Goal: Transaction & Acquisition: Purchase product/service

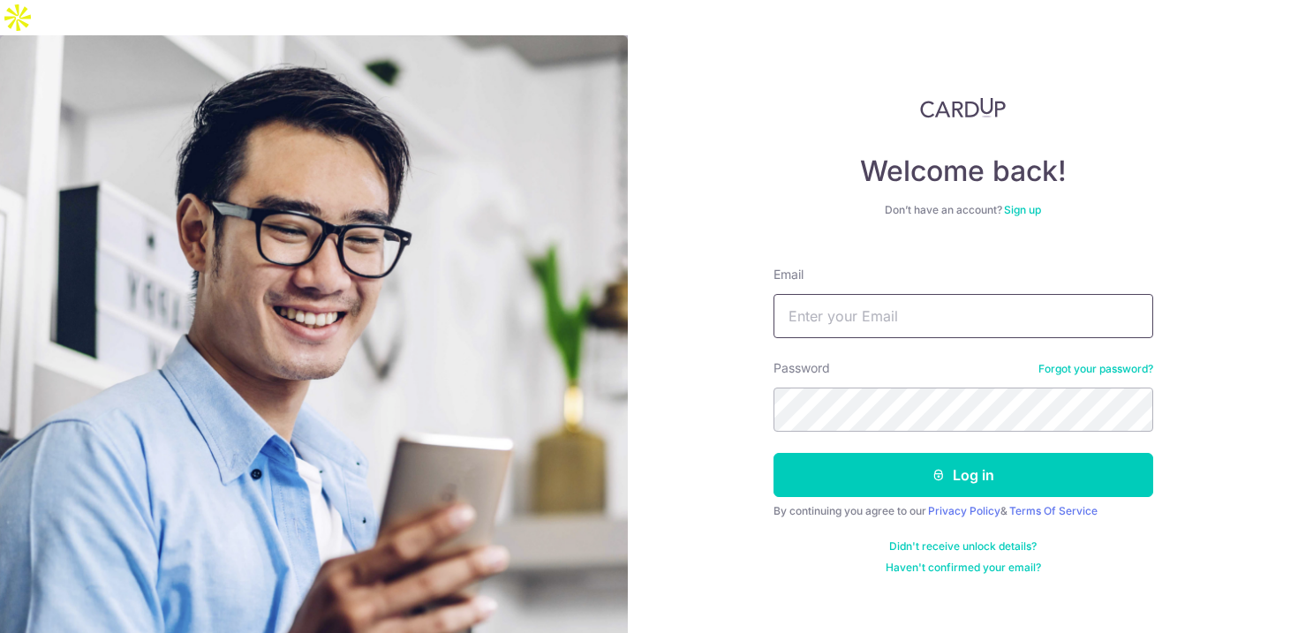
type input "[EMAIL_ADDRESS][DOMAIN_NAME]"
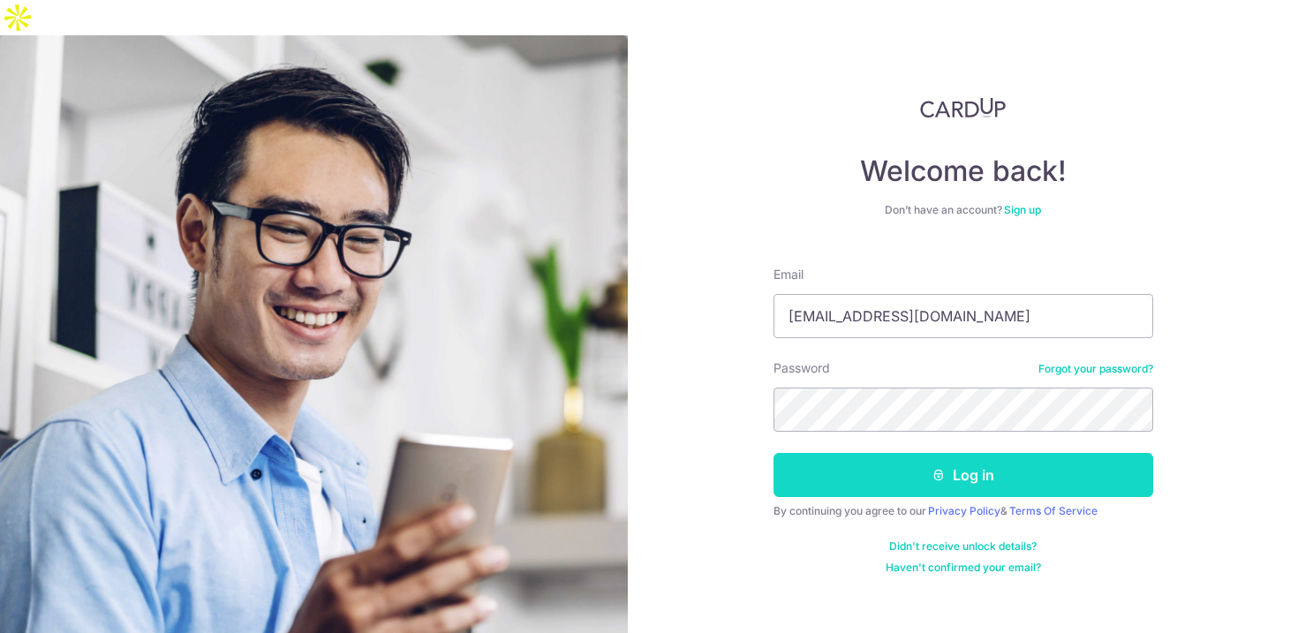
click at [834, 453] on button "Log in" at bounding box center [964, 475] width 380 height 44
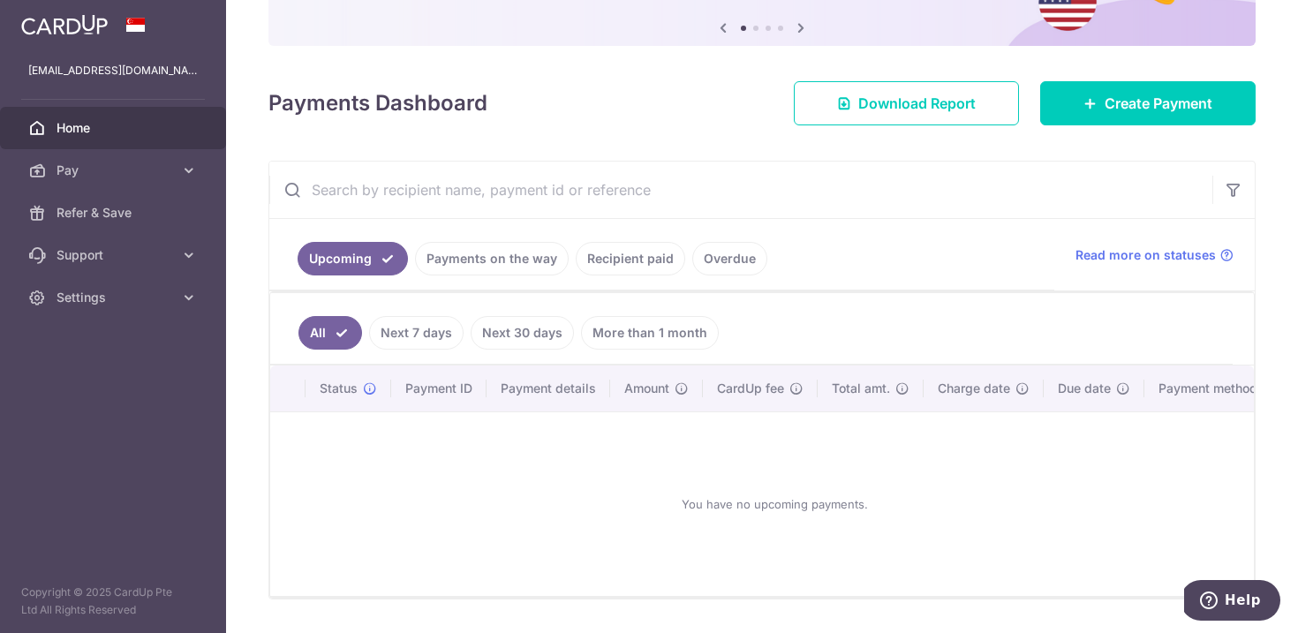
scroll to position [169, 0]
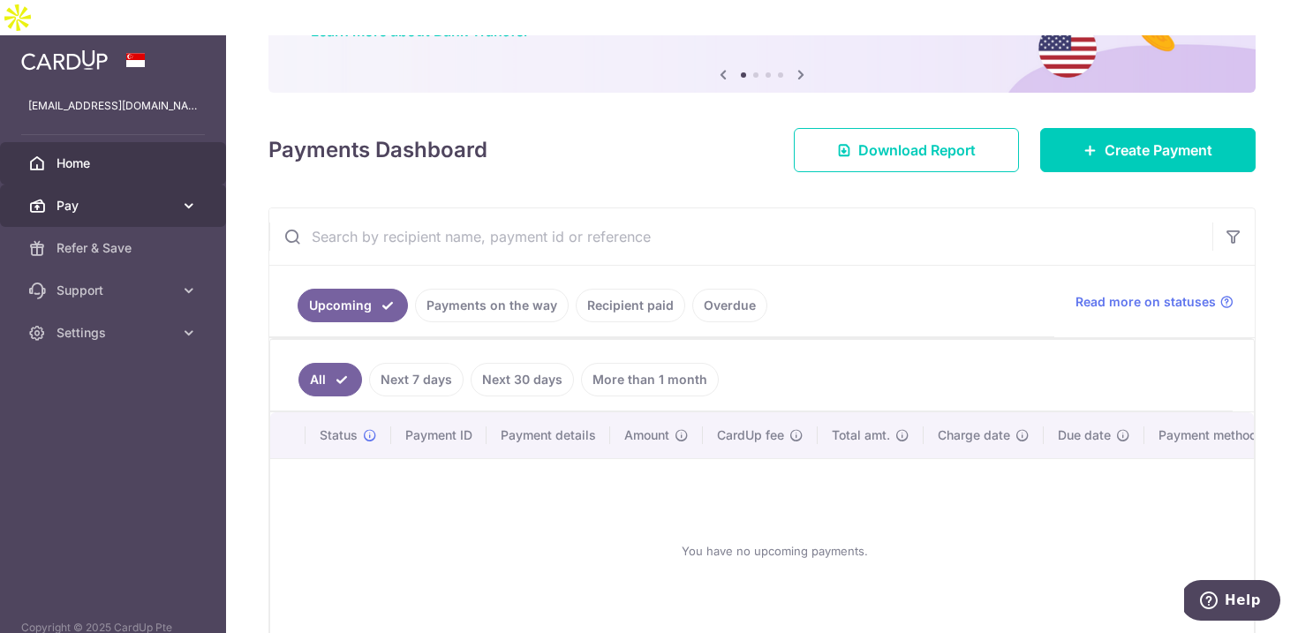
click at [149, 197] on span "Pay" at bounding box center [115, 206] width 117 height 18
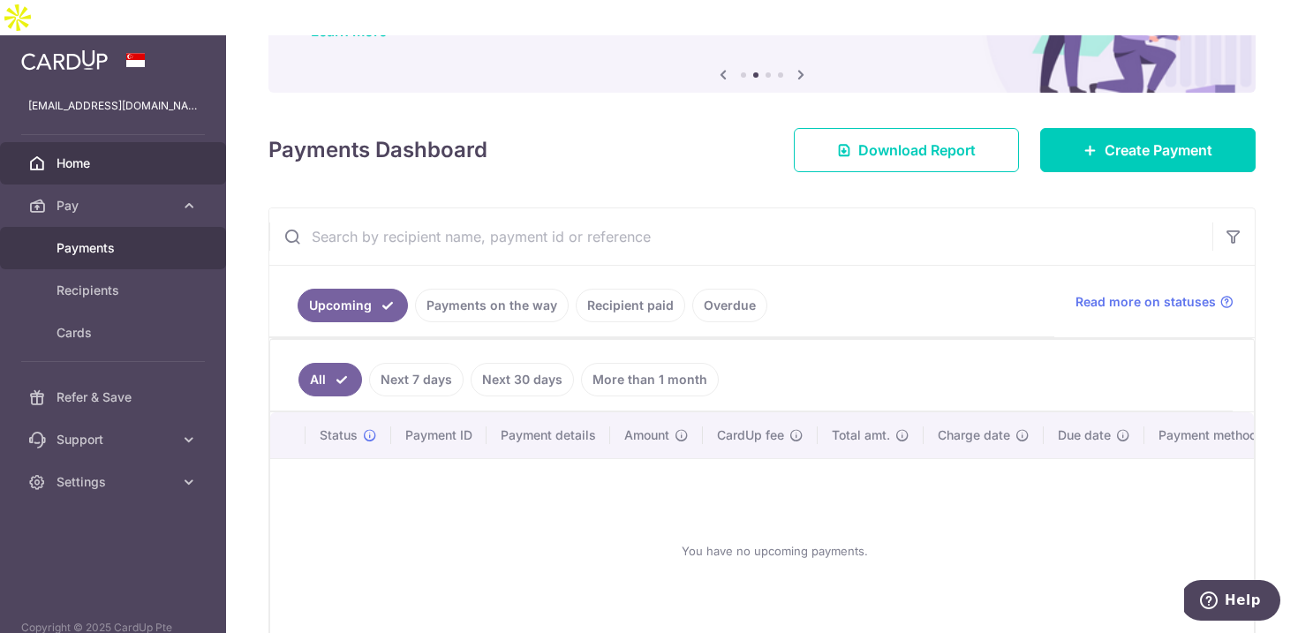
click at [119, 239] on span "Payments" at bounding box center [115, 248] width 117 height 18
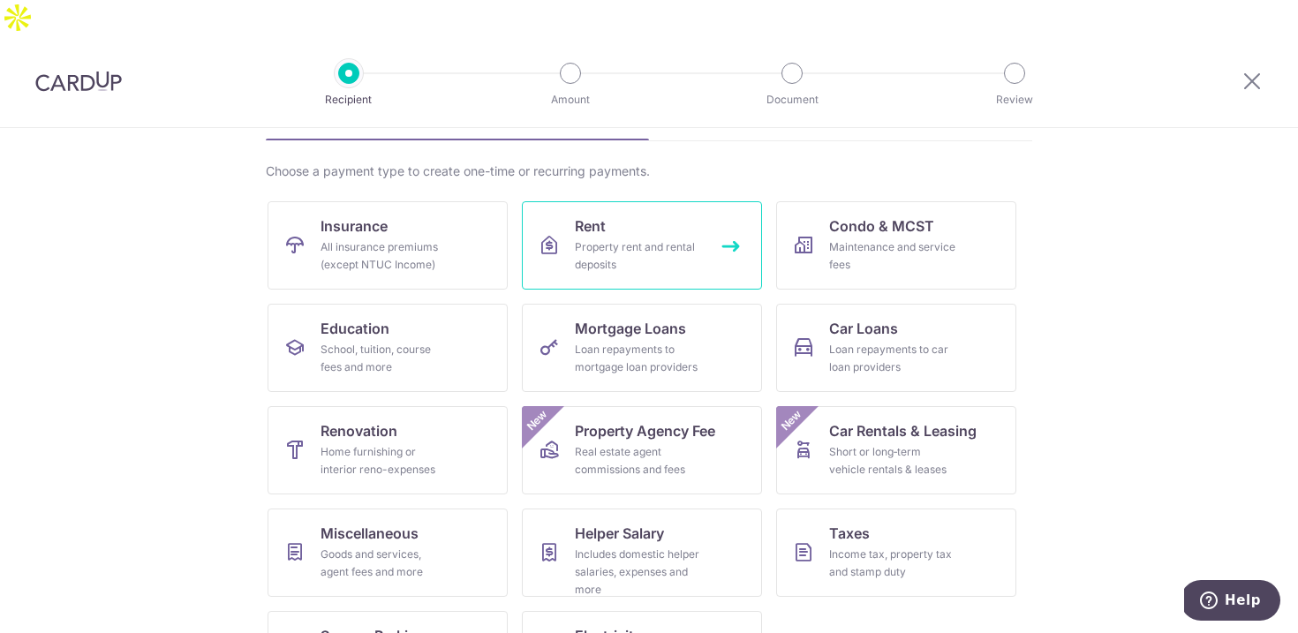
scroll to position [115, 0]
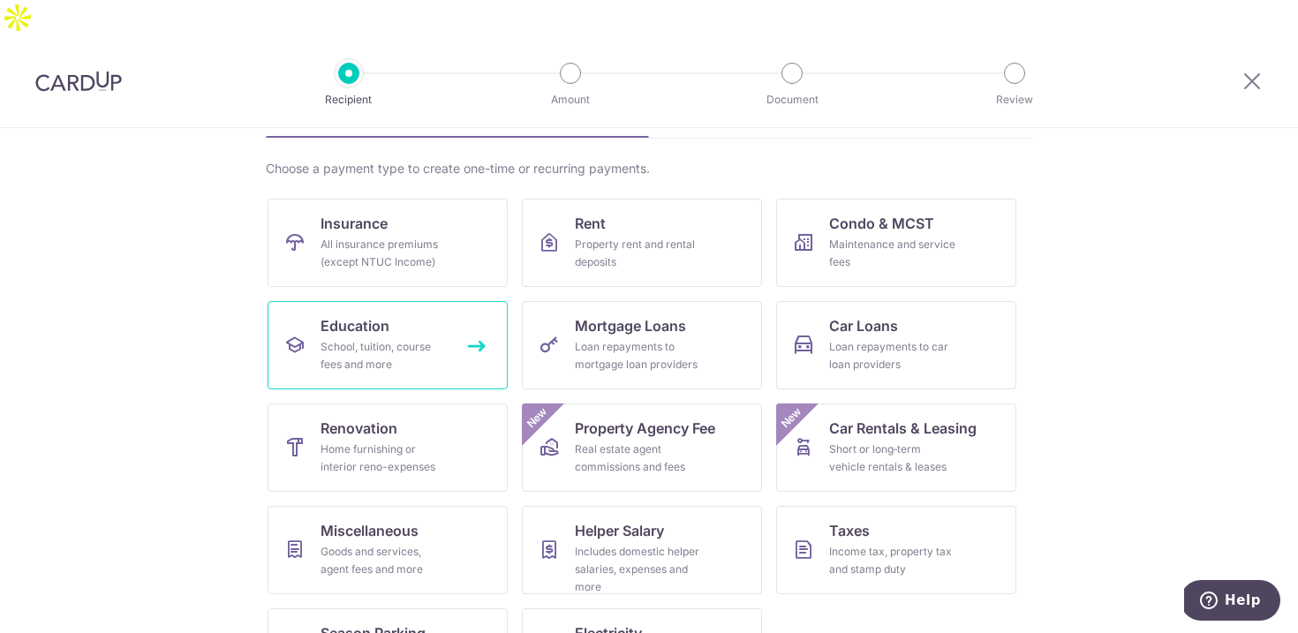
click at [436, 338] on div "School, tuition, course fees and more" at bounding box center [384, 355] width 127 height 35
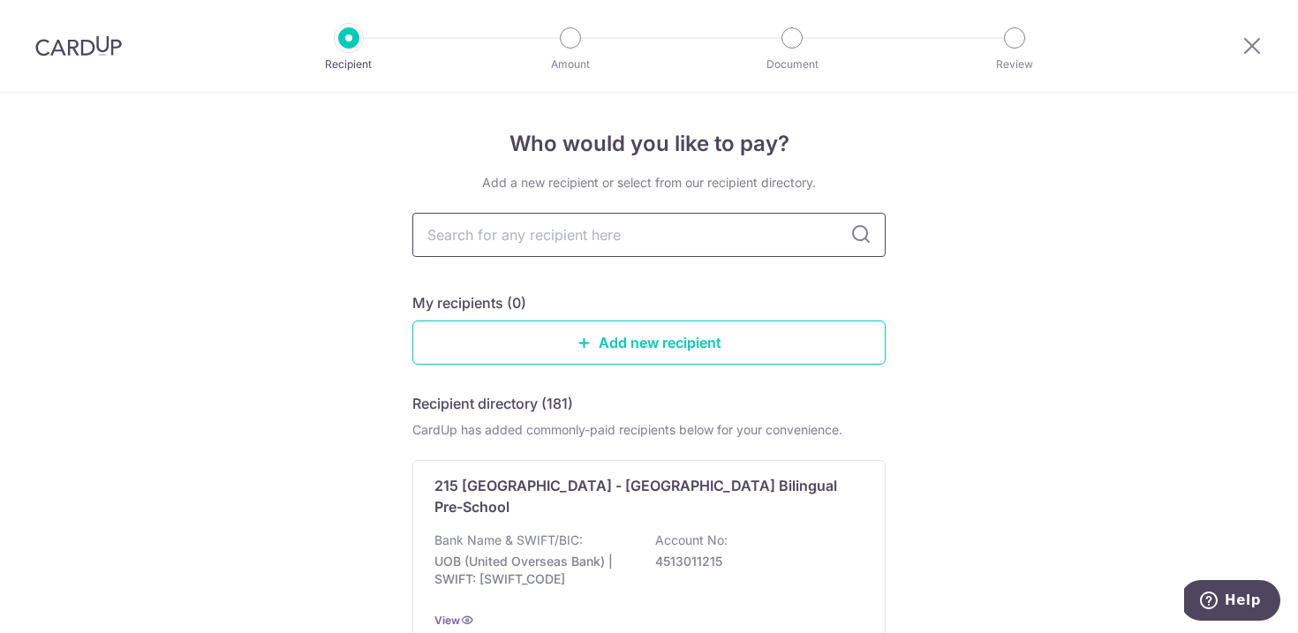
click at [543, 223] on input "text" at bounding box center [648, 235] width 473 height 44
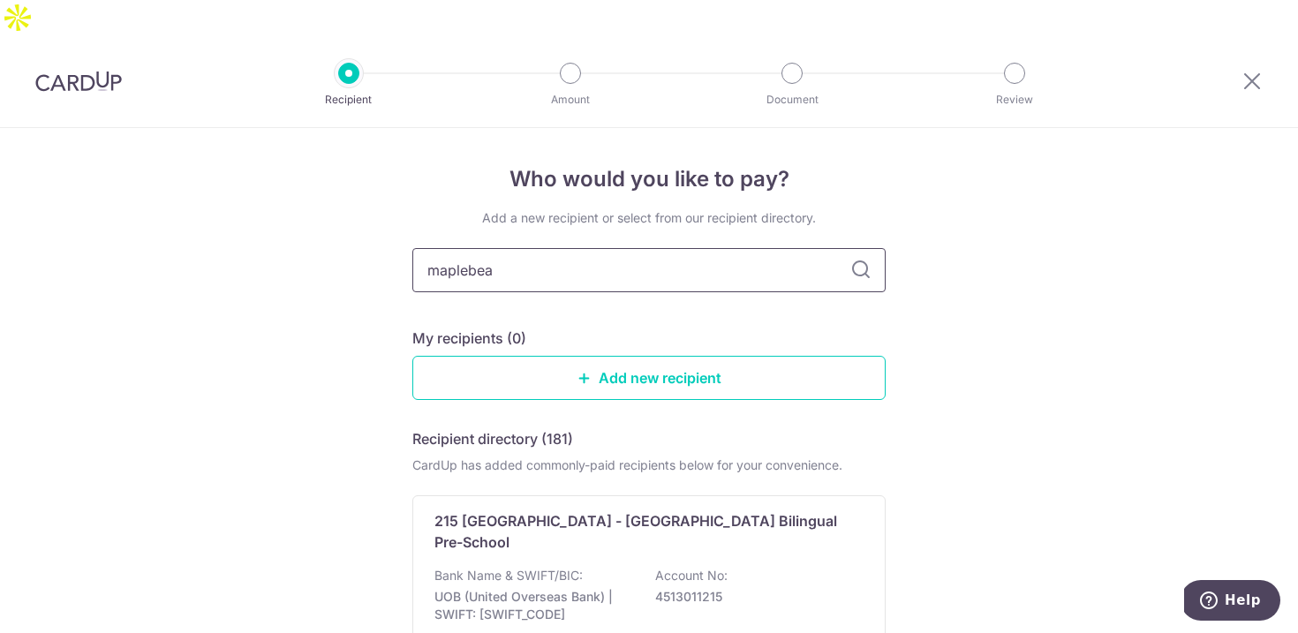
type input "maplebear"
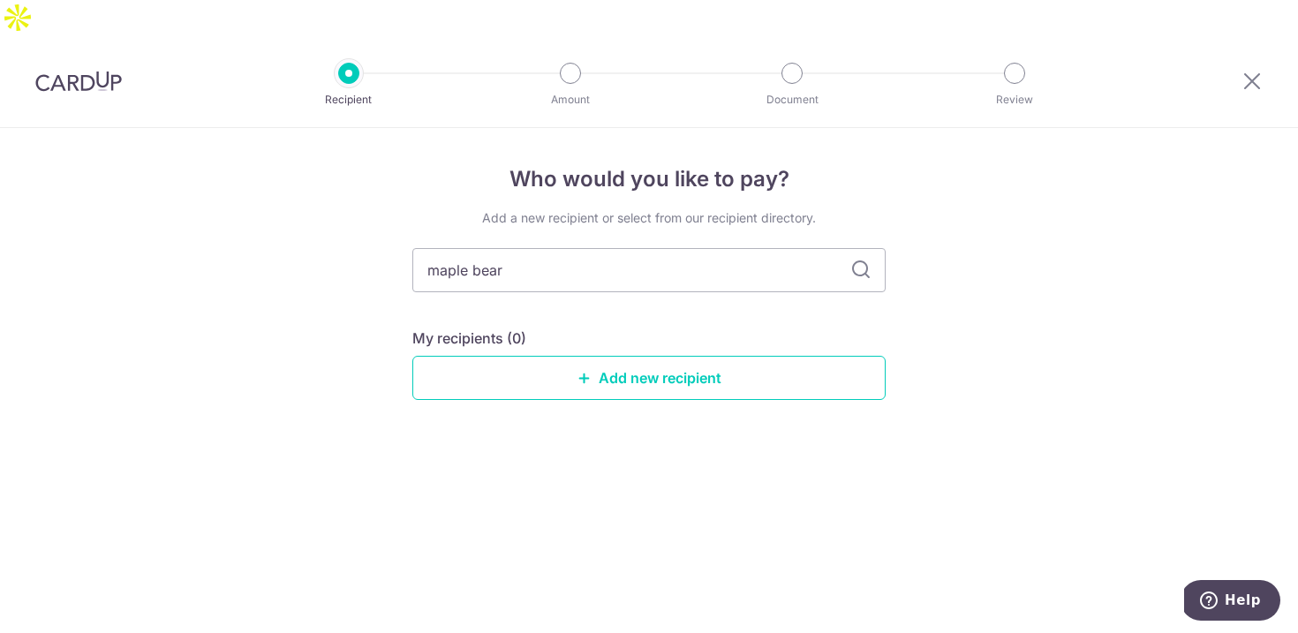
type input "maple bear"
click at [863, 260] on icon at bounding box center [860, 270] width 21 height 21
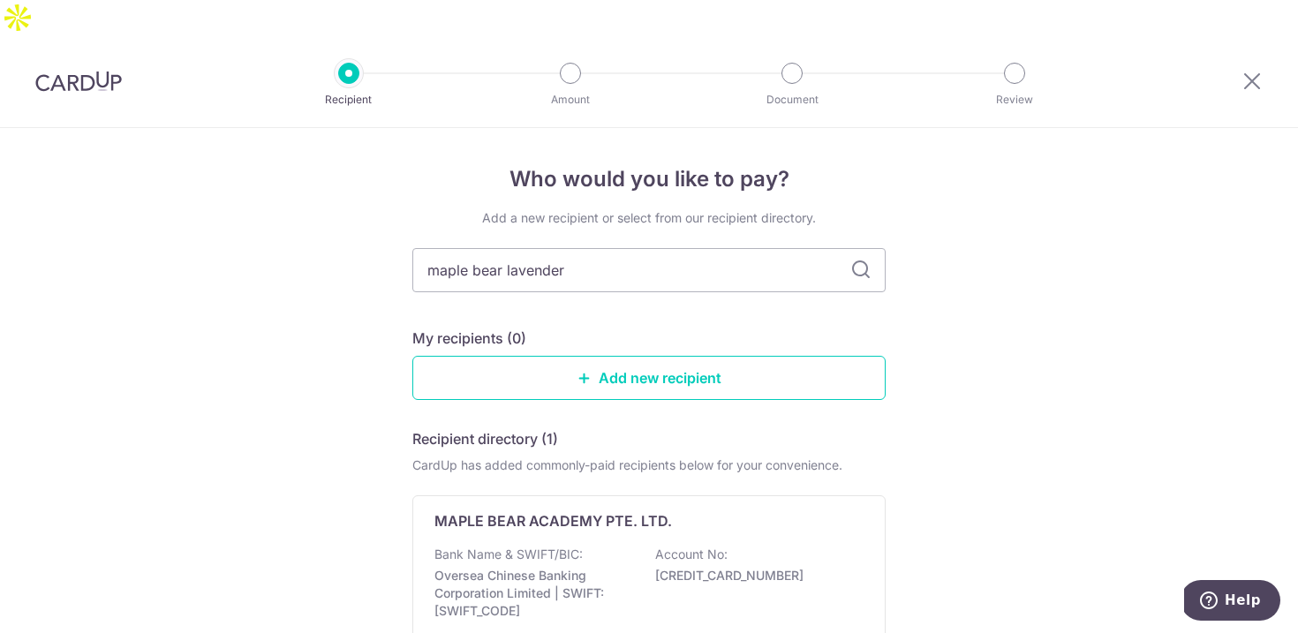
type input "maple bear lavender"
click at [859, 260] on icon at bounding box center [860, 270] width 21 height 21
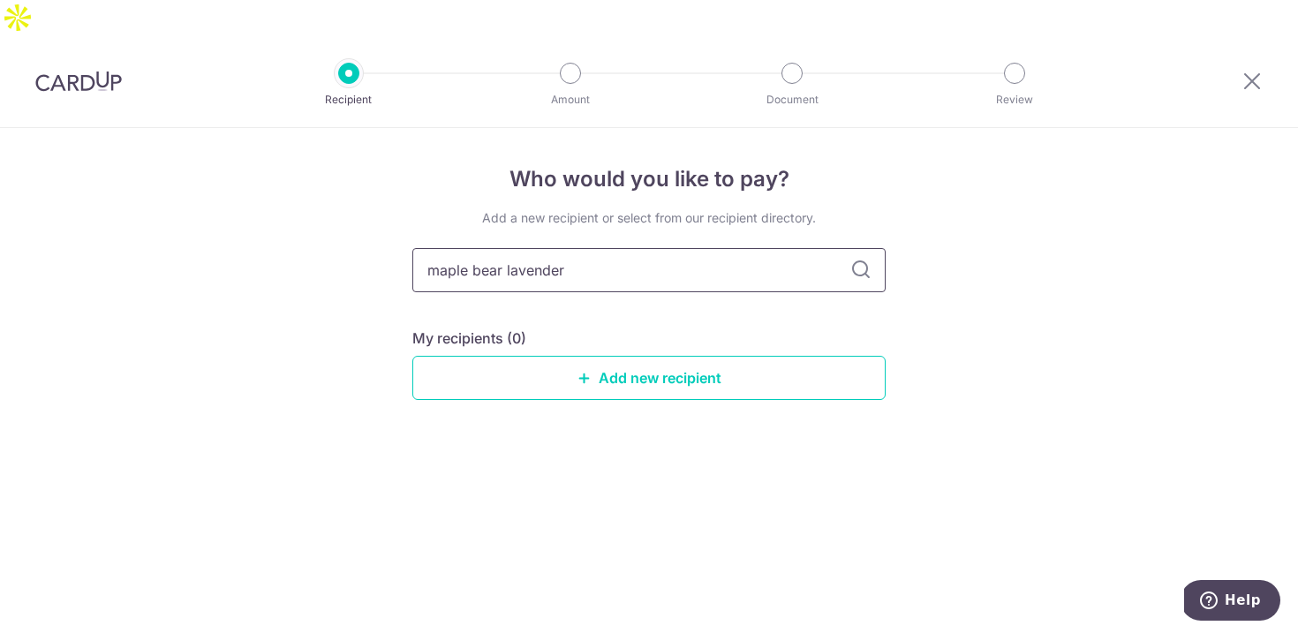
click at [473, 248] on input "maple bear lavender" at bounding box center [648, 270] width 473 height 44
type input "maplebear lavender"
click at [859, 260] on icon at bounding box center [860, 270] width 21 height 21
click at [863, 260] on icon at bounding box center [860, 270] width 21 height 21
click at [860, 260] on icon at bounding box center [860, 270] width 21 height 21
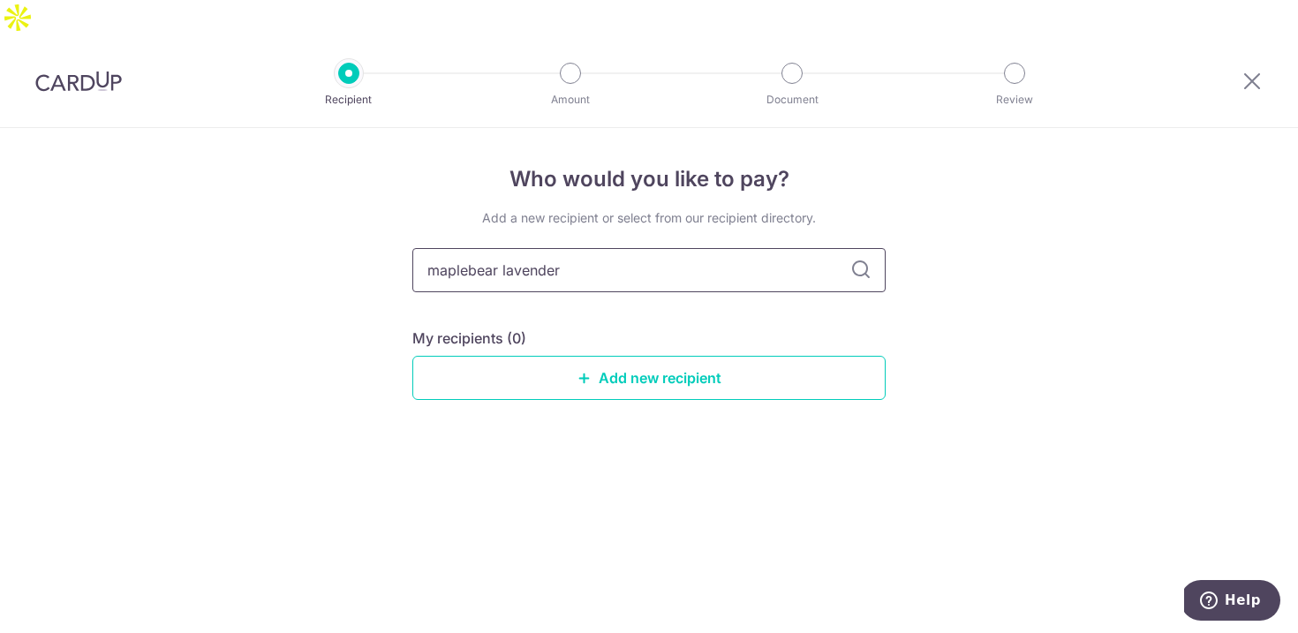
click at [839, 248] on input "maplebear lavender" at bounding box center [648, 270] width 473 height 44
click at [840, 248] on input "maplebear lavender" at bounding box center [648, 270] width 473 height 44
click at [632, 359] on link "Add new recipient" at bounding box center [648, 378] width 473 height 44
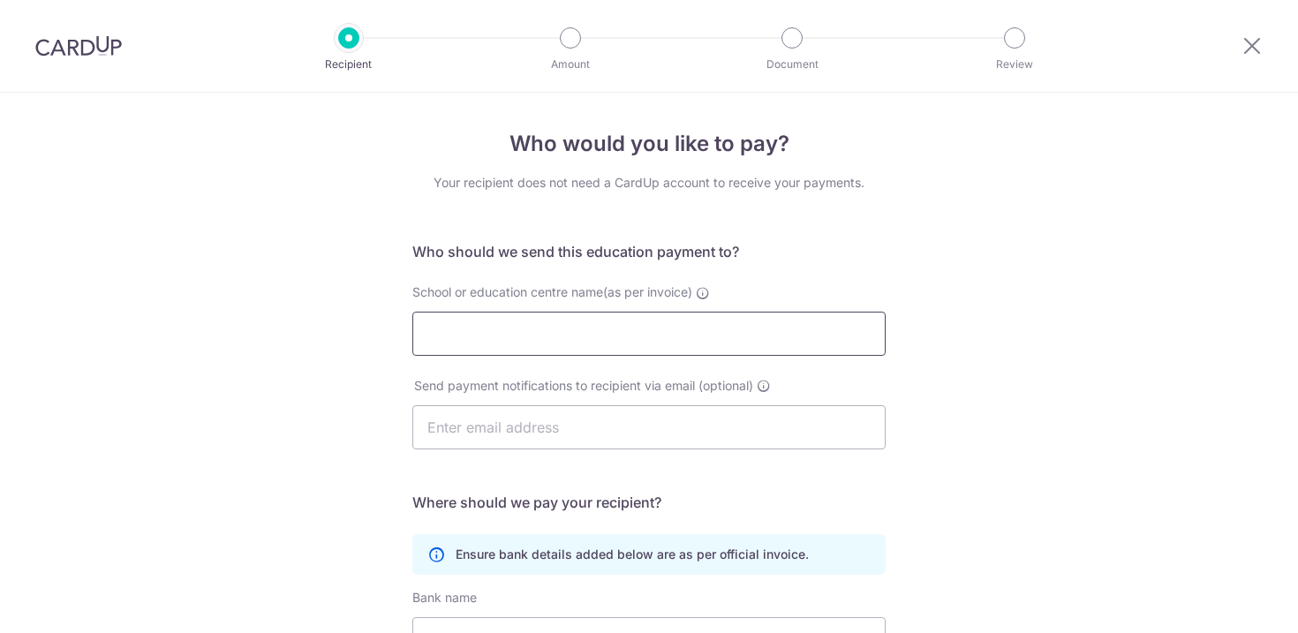
click at [572, 340] on input "School or education centre name(as per invoice)" at bounding box center [648, 334] width 473 height 44
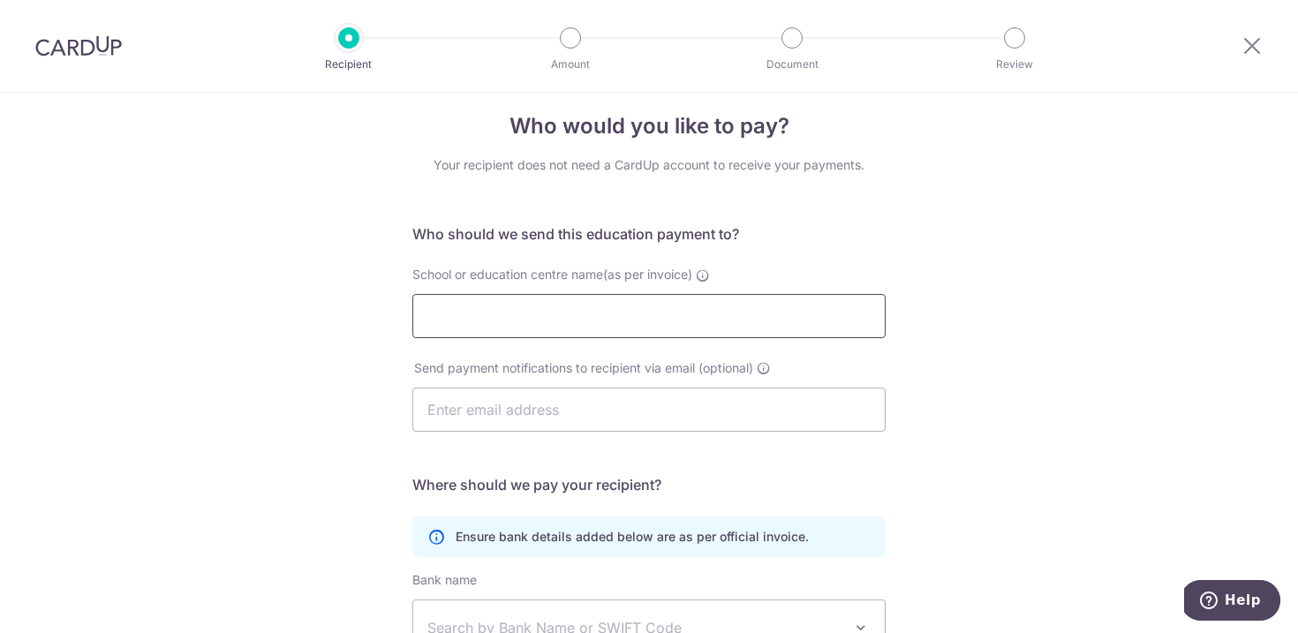
click at [513, 322] on input "School or education centre name(as per invoice)" at bounding box center [648, 316] width 473 height 44
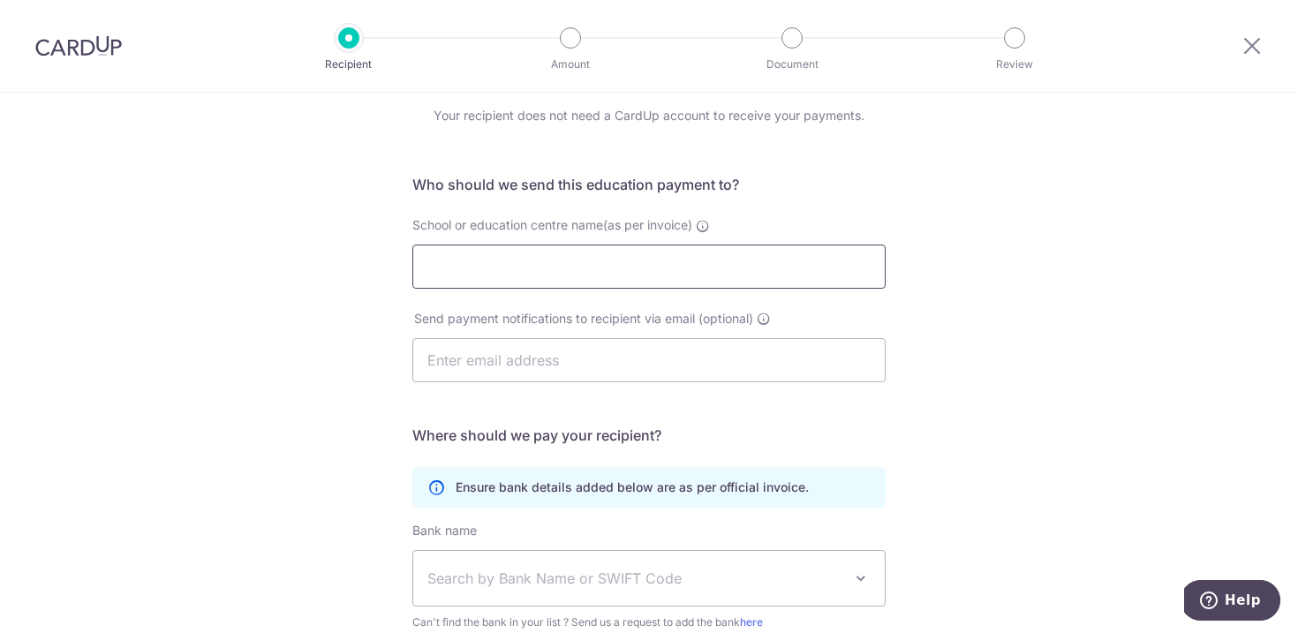
scroll to position [71, 0]
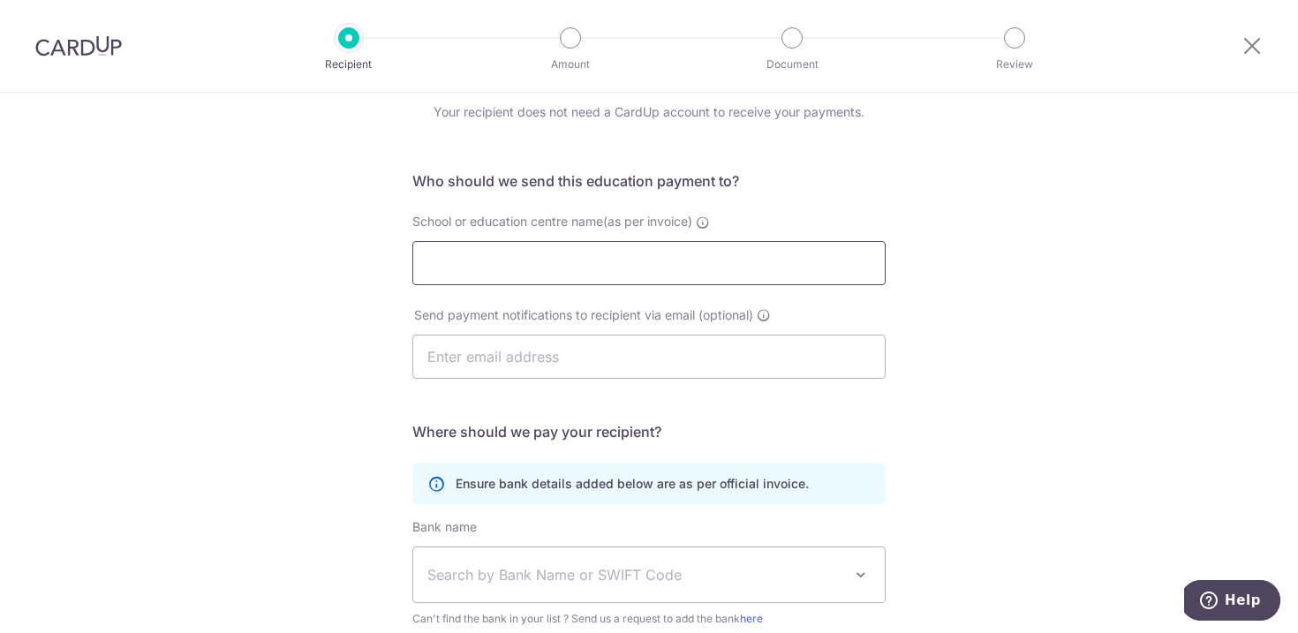
paste input "MapleBear Smartcubs Pte Ltd"
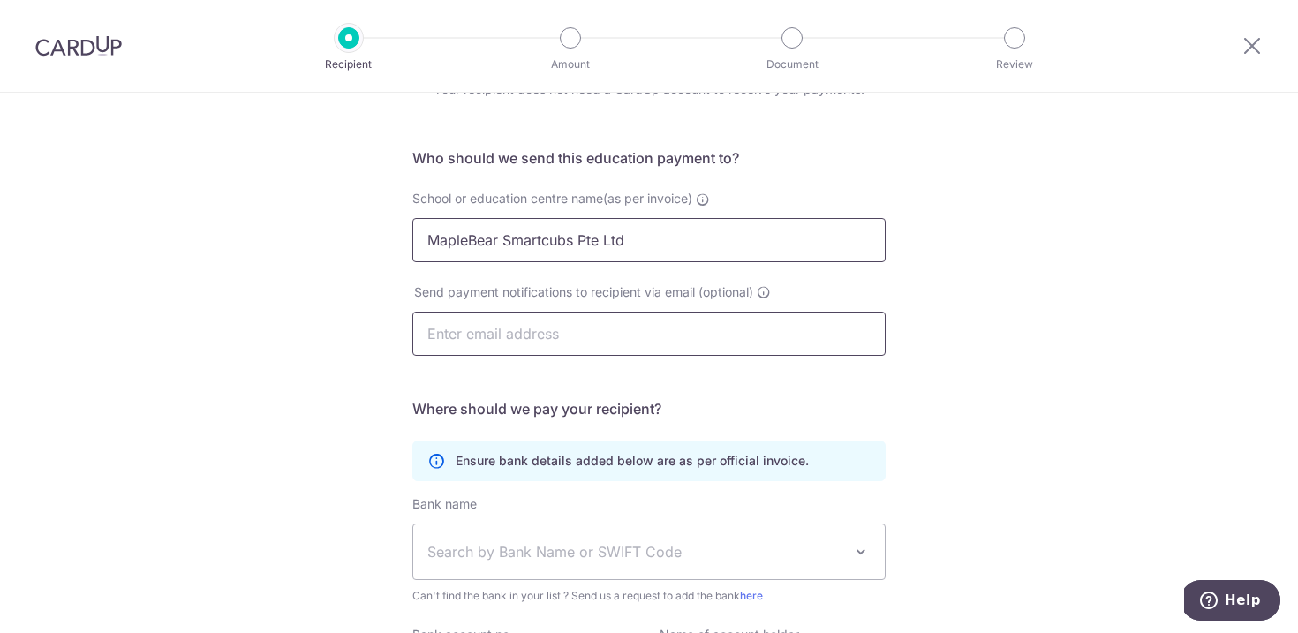
type input "MapleBear Smartcubs Pte Ltd"
click at [554, 328] on input "text" at bounding box center [648, 334] width 473 height 44
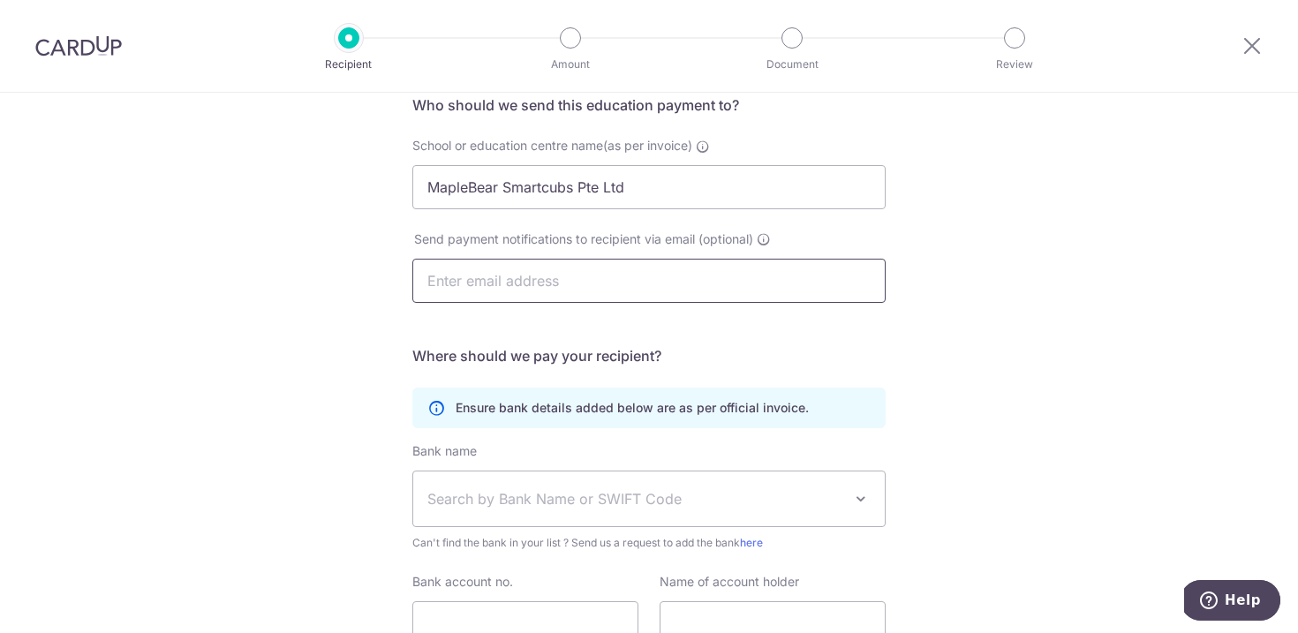
scroll to position [149, 0]
click at [547, 281] on input "text" at bounding box center [648, 278] width 473 height 44
paste input "[EMAIL_ADDRESS][DOMAIN_NAME]"
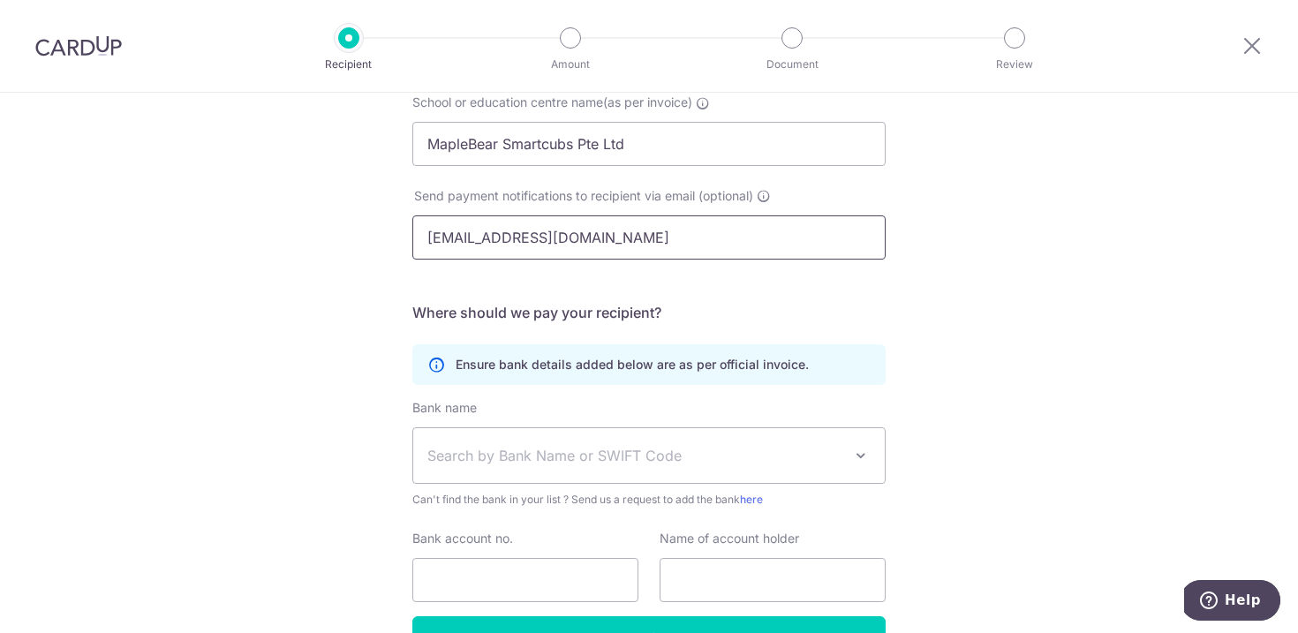
scroll to position [200, 0]
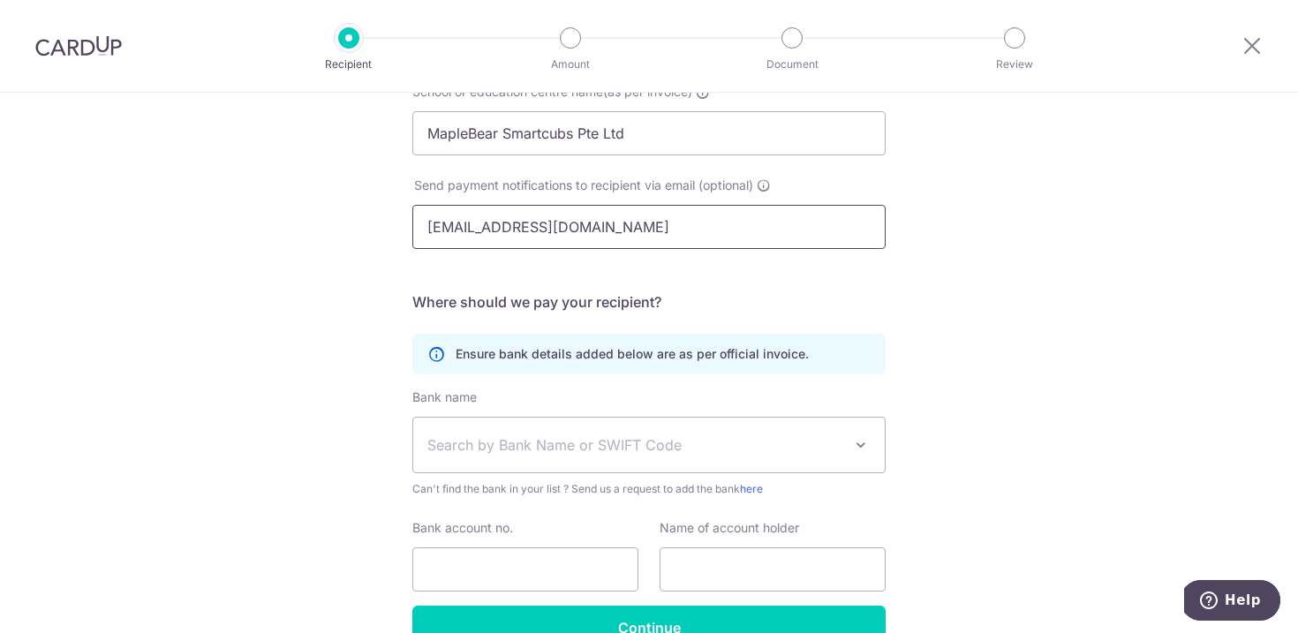
click at [427, 229] on input "[EMAIL_ADDRESS][DOMAIN_NAME]" at bounding box center [648, 227] width 473 height 44
type input "[EMAIL_ADDRESS][DOMAIN_NAME]"
click at [568, 459] on span "Search by Bank Name or SWIFT Code" at bounding box center [649, 445] width 472 height 55
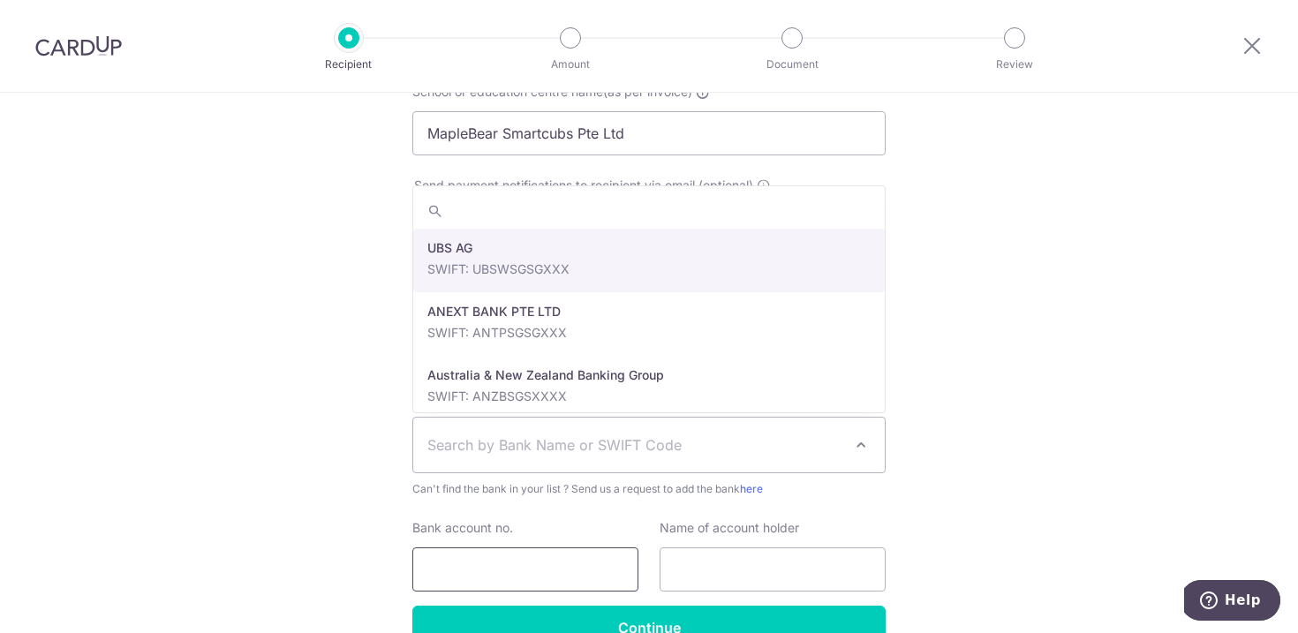
click at [502, 555] on input "Bank account no." at bounding box center [525, 569] width 226 height 44
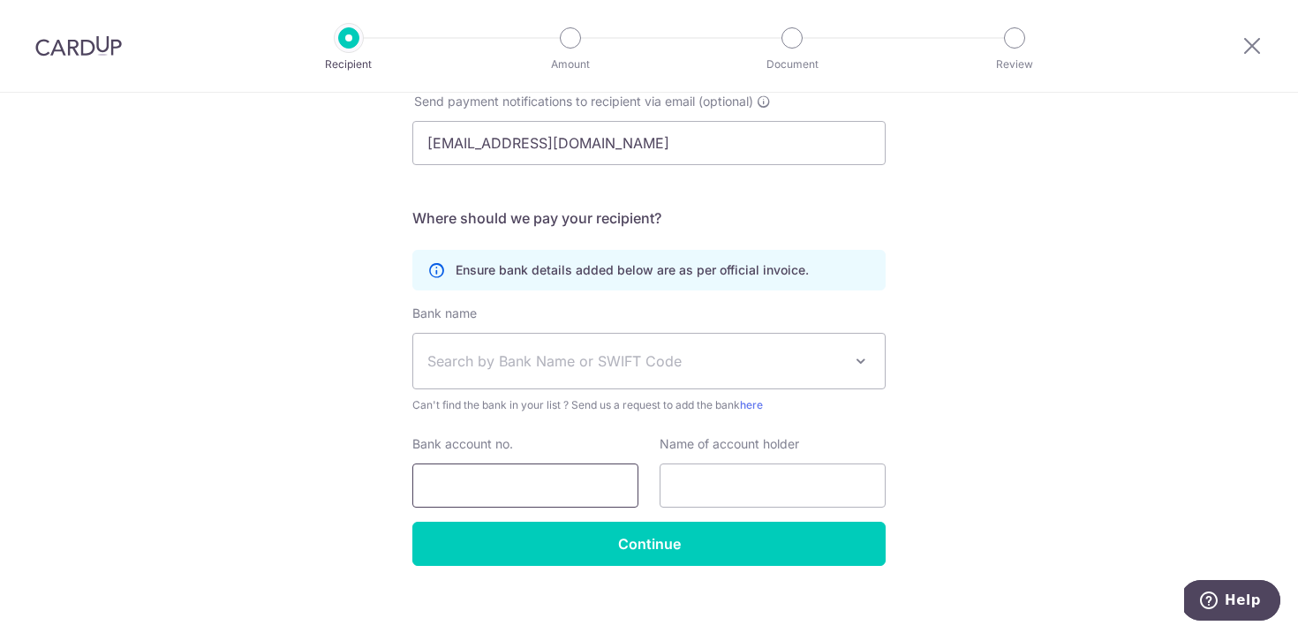
scroll to position [300, 0]
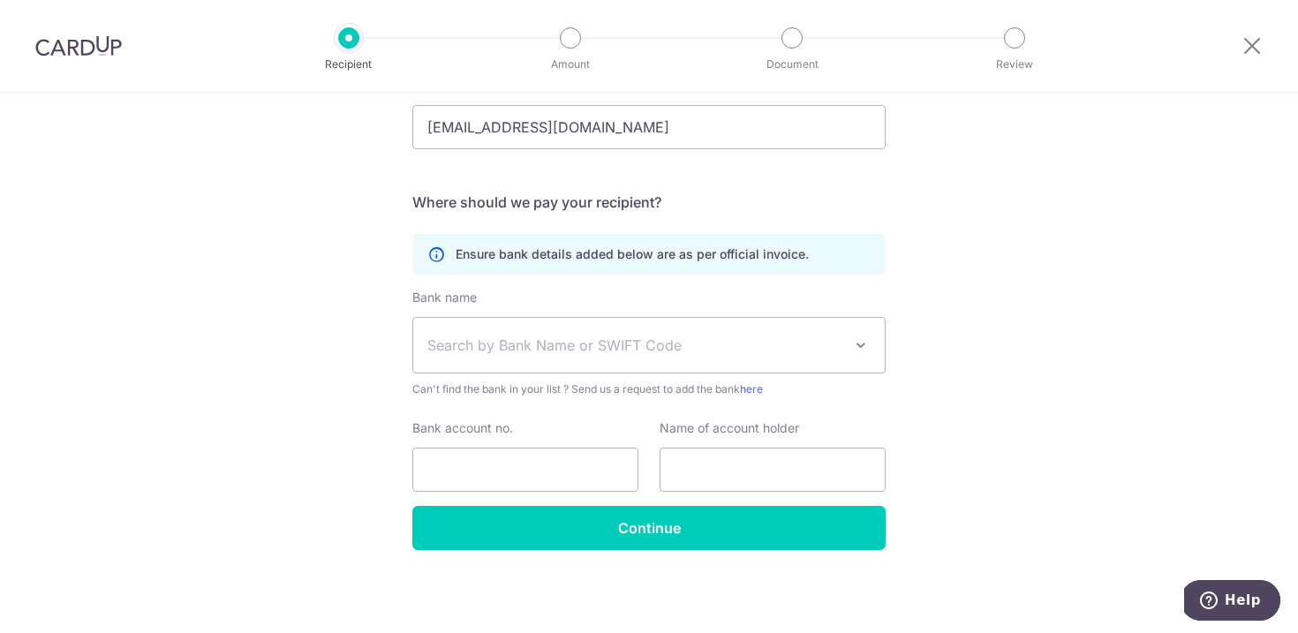
click at [861, 346] on span at bounding box center [860, 345] width 21 height 21
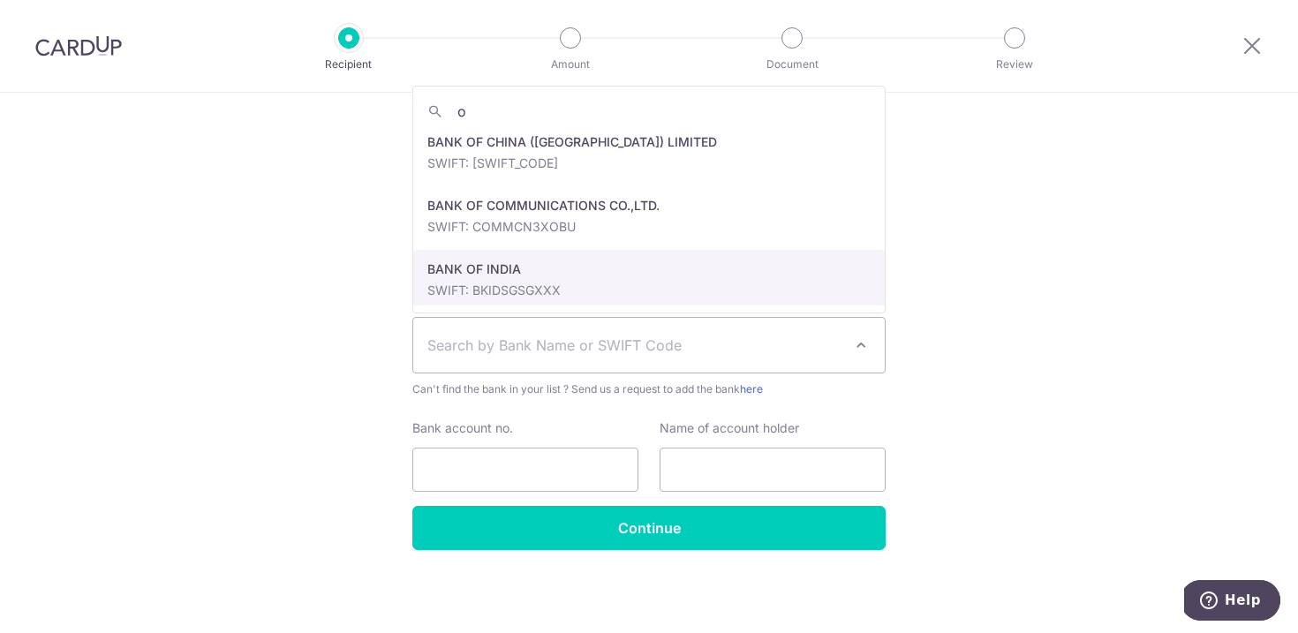
scroll to position [0, 0]
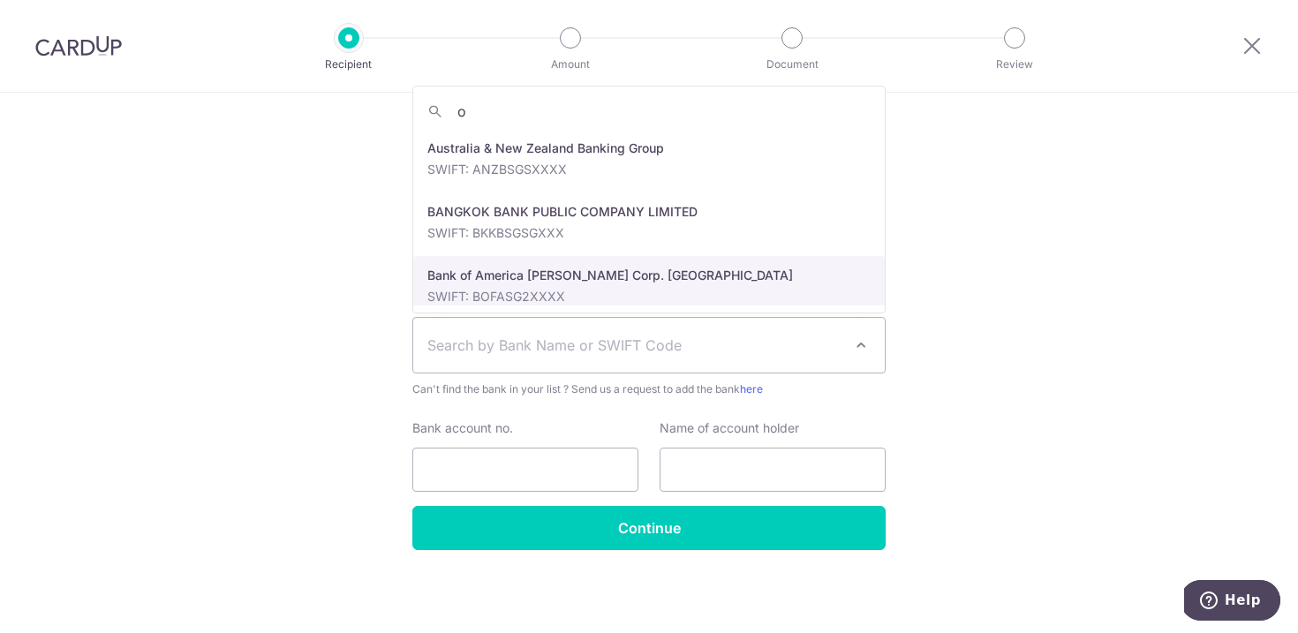
type input "oc"
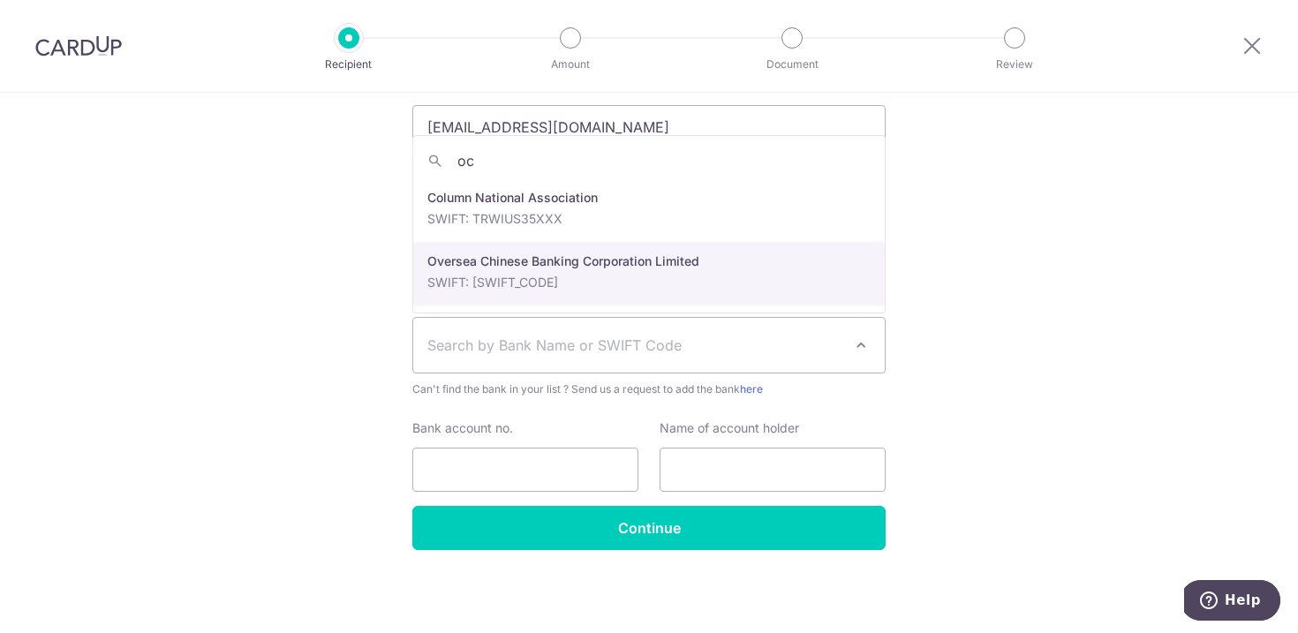
select select "12"
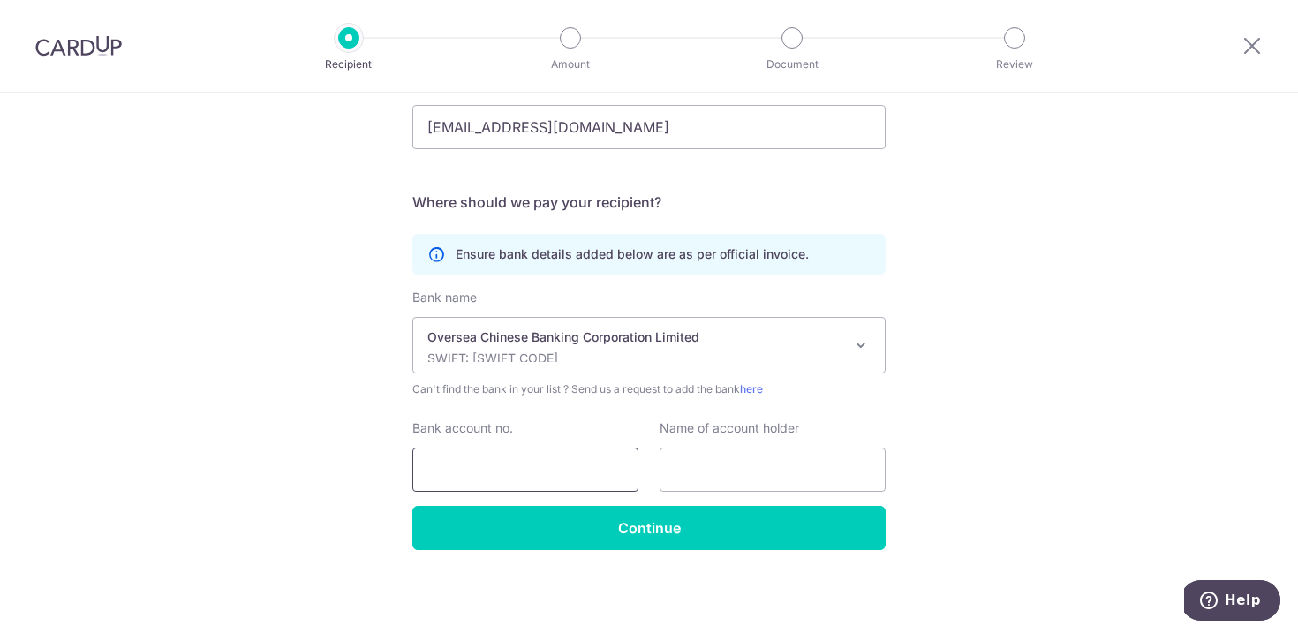
click at [497, 467] on input "Bank account no." at bounding box center [525, 470] width 226 height 44
paste input "695-363051-001"
type input "695-363051-001"
click at [729, 479] on input "text" at bounding box center [773, 470] width 226 height 44
paste input "MapleBear Smartcubs Pte Ltd"
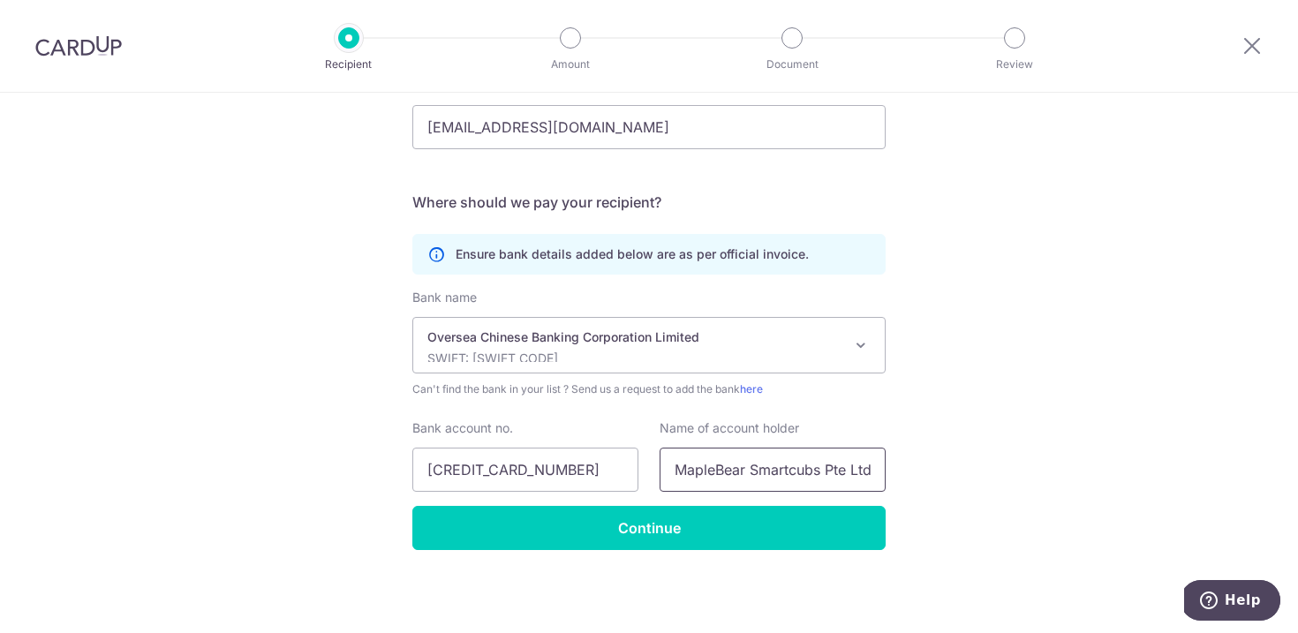
scroll to position [0, 2]
type input "MapleBear Smartcubs Pte Ltd"
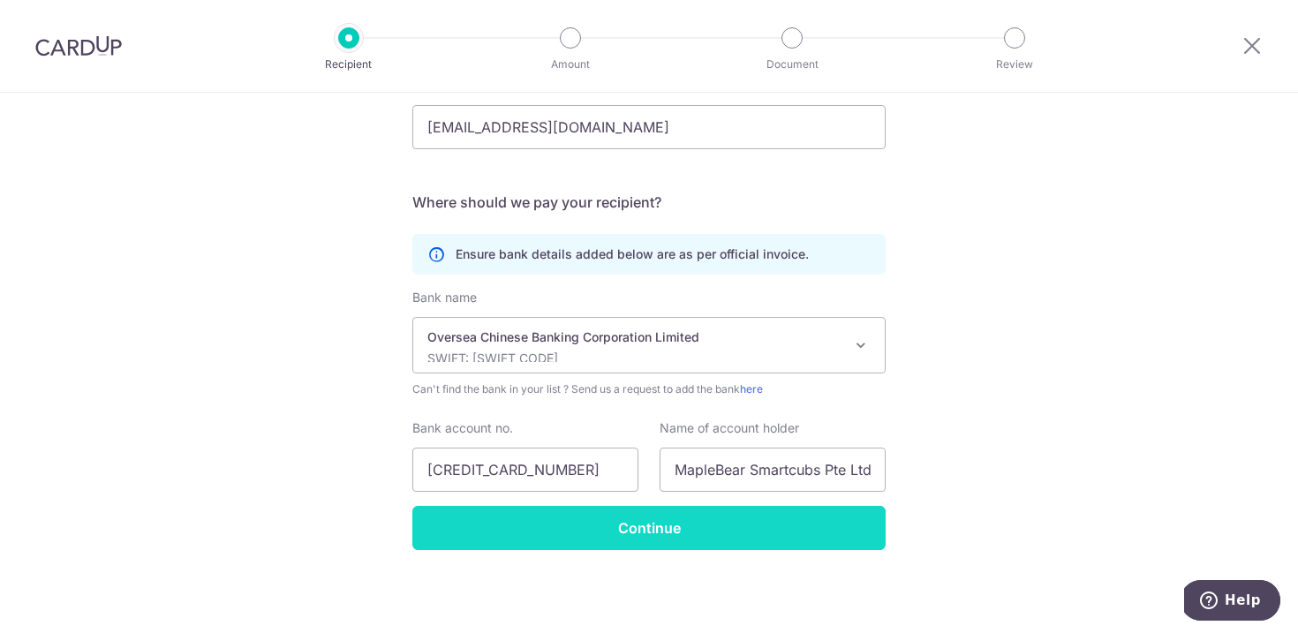
click at [501, 528] on input "Continue" at bounding box center [648, 528] width 473 height 44
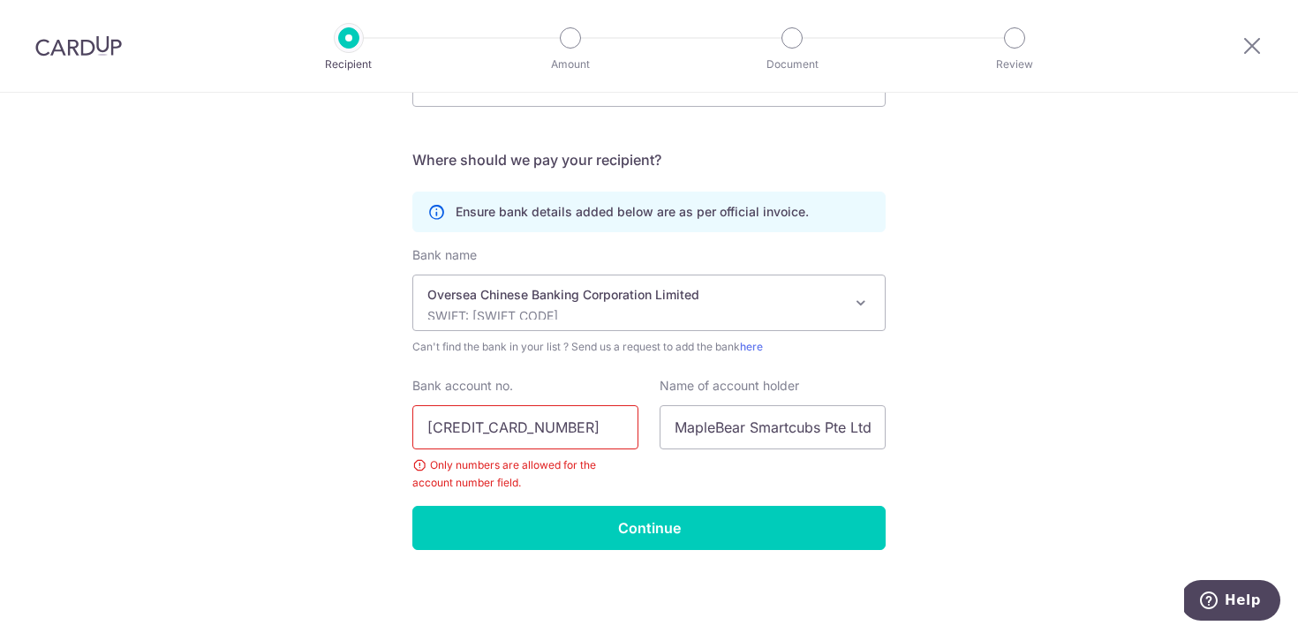
click at [463, 436] on input "[CREDIT_CARD_NUMBER]" at bounding box center [525, 427] width 226 height 44
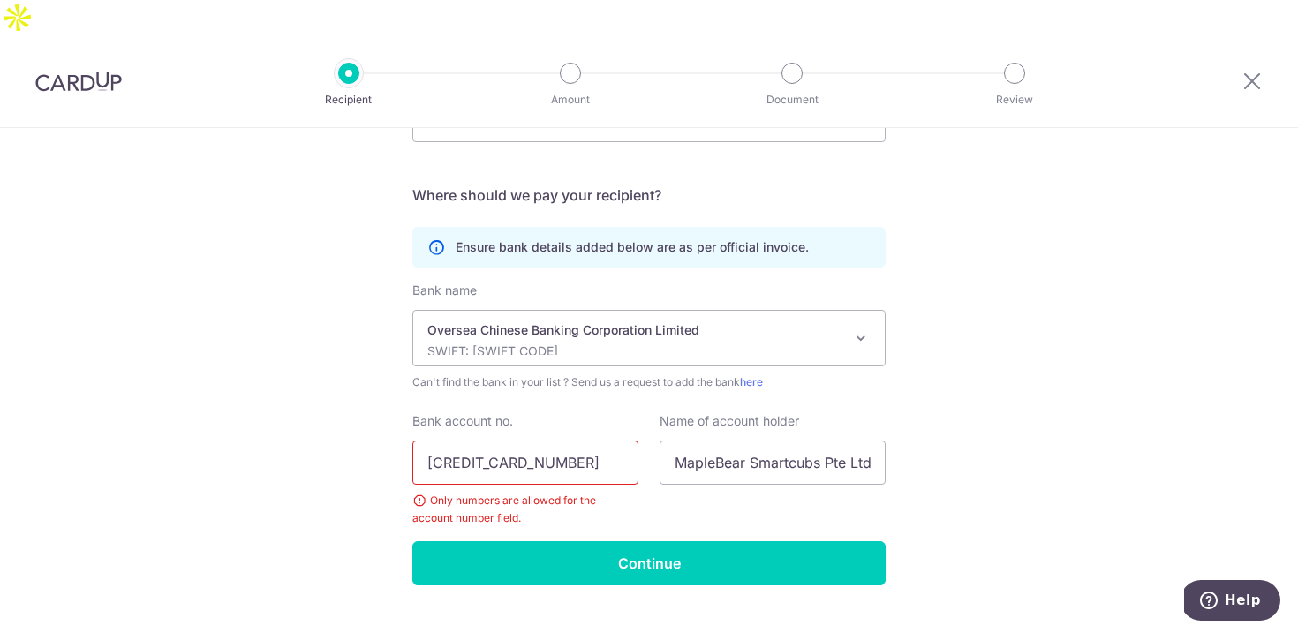
click at [481, 441] on input "[CREDIT_CARD_NUMBER]" at bounding box center [525, 463] width 226 height 44
click at [457, 441] on input "[CREDIT_CARD_NUMBER]" at bounding box center [525, 463] width 226 height 44
click at [508, 441] on input "695363051-001" at bounding box center [525, 463] width 226 height 44
click at [419, 441] on input "695363051001" at bounding box center [525, 463] width 226 height 44
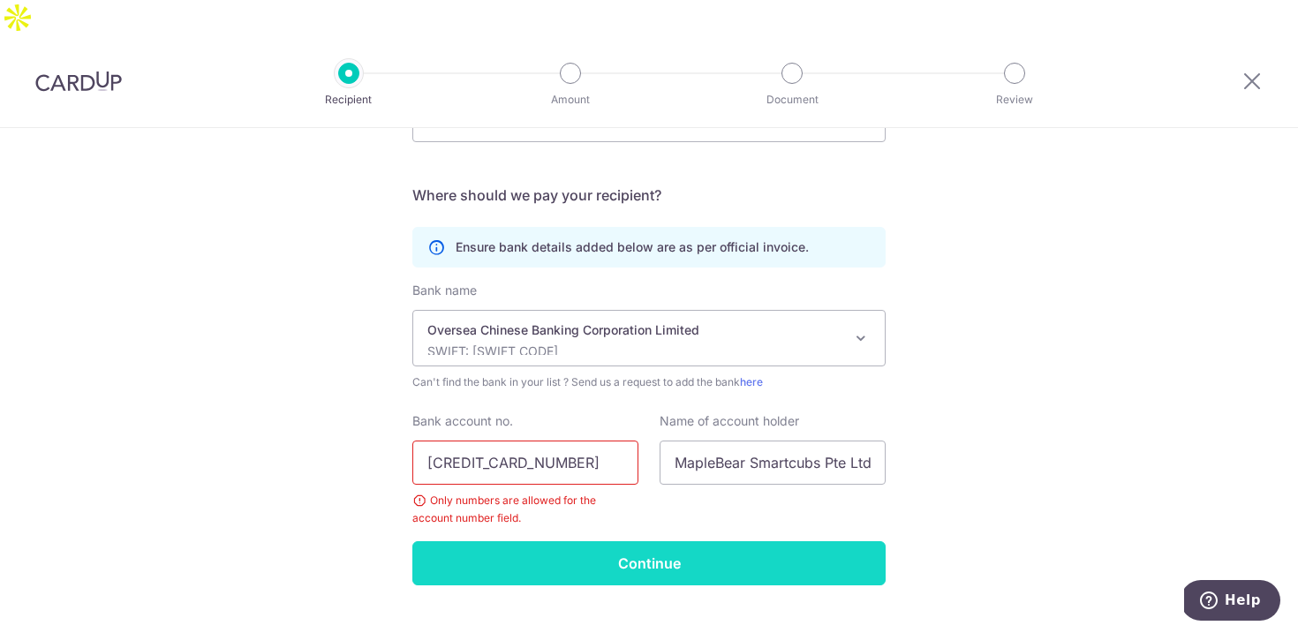
type input "695363051001"
click at [530, 541] on input "Continue" at bounding box center [648, 563] width 473 height 44
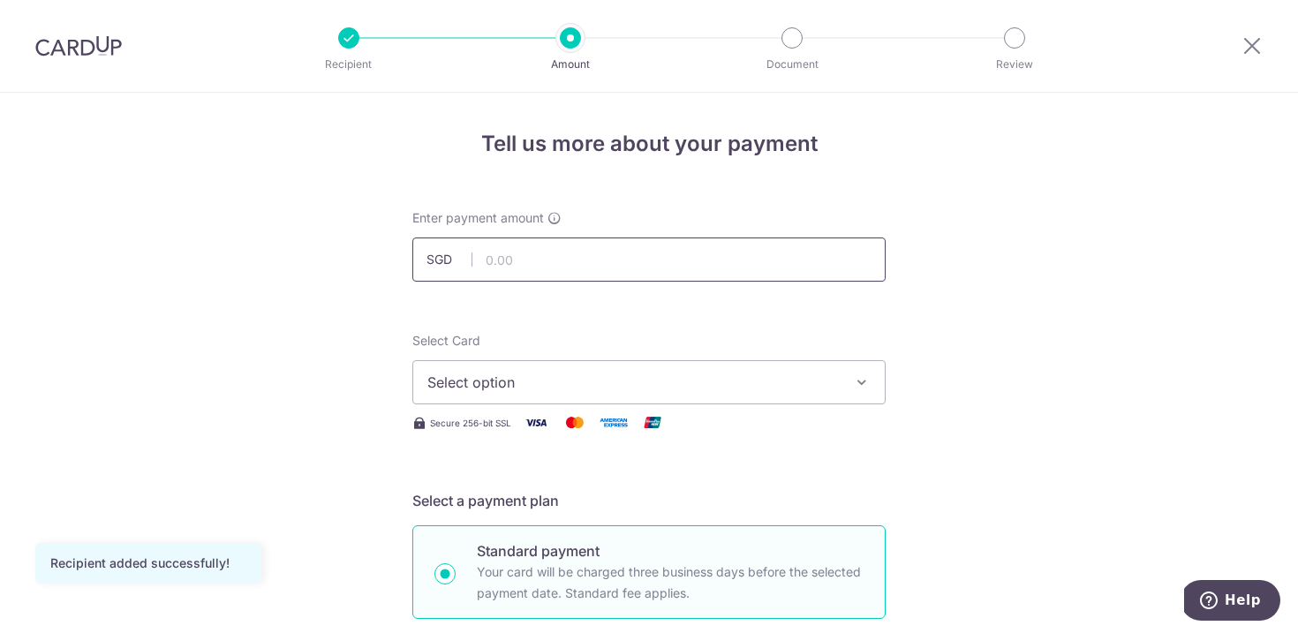
click at [561, 253] on input "text" at bounding box center [648, 260] width 473 height 44
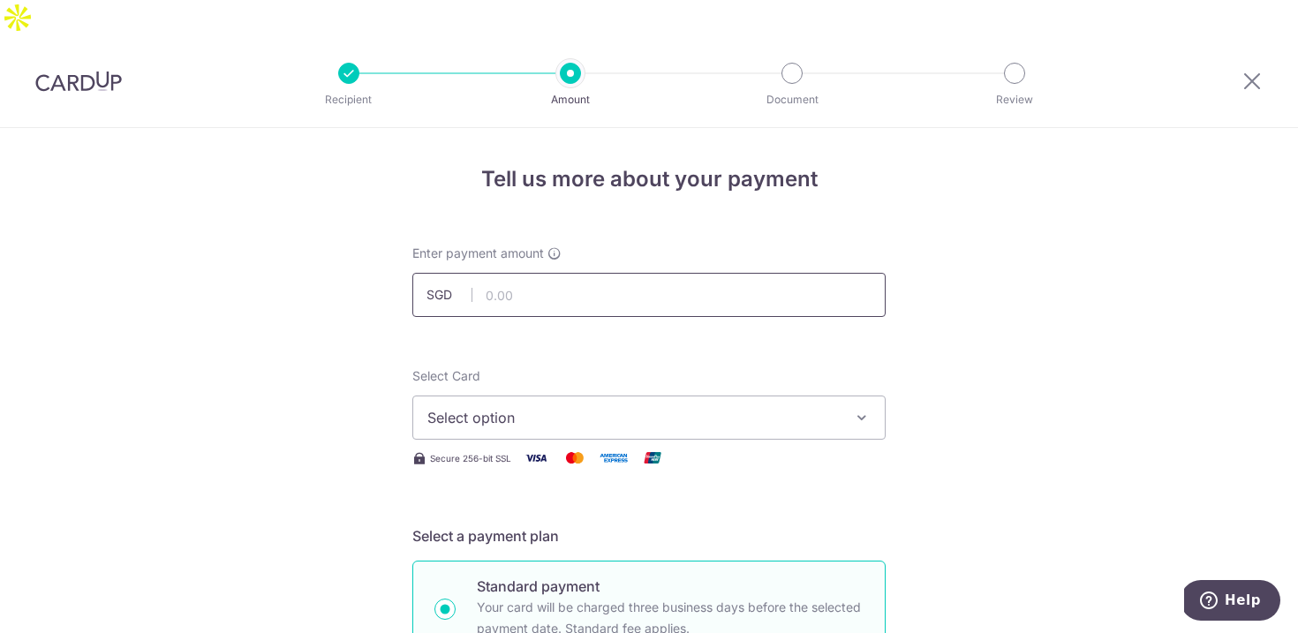
paste input "1,531.20 V"
type input "1,531.20"
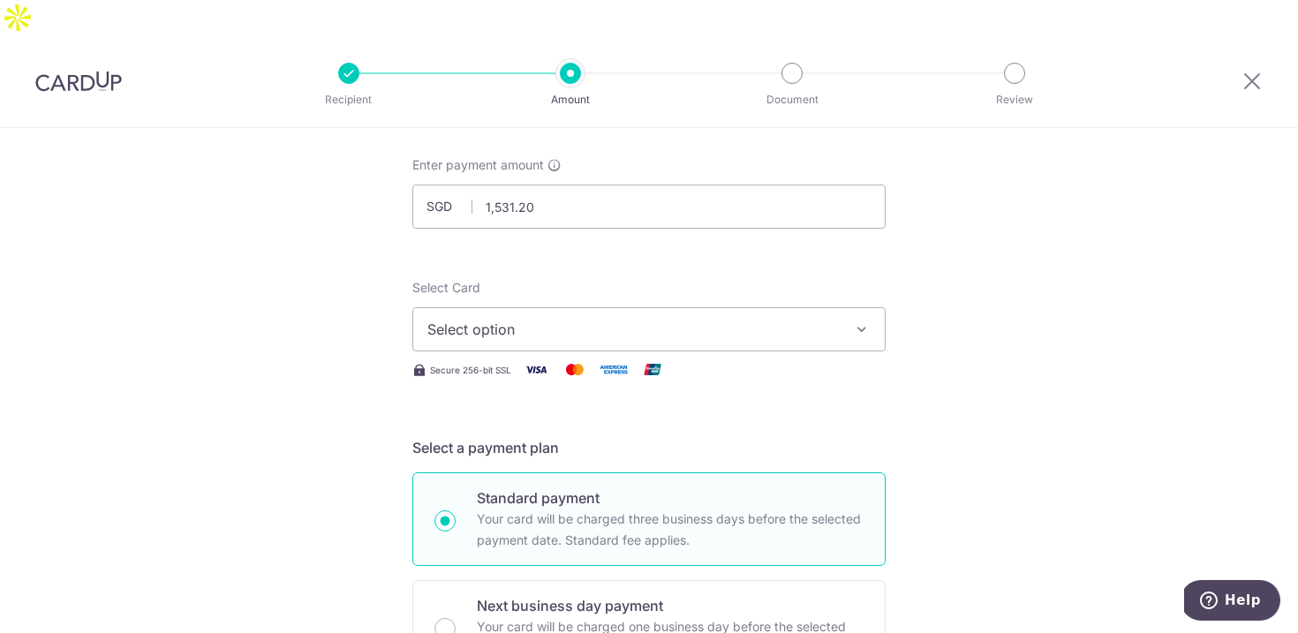
scroll to position [86, 0]
click at [684, 321] on span "Select option" at bounding box center [632, 331] width 411 height 21
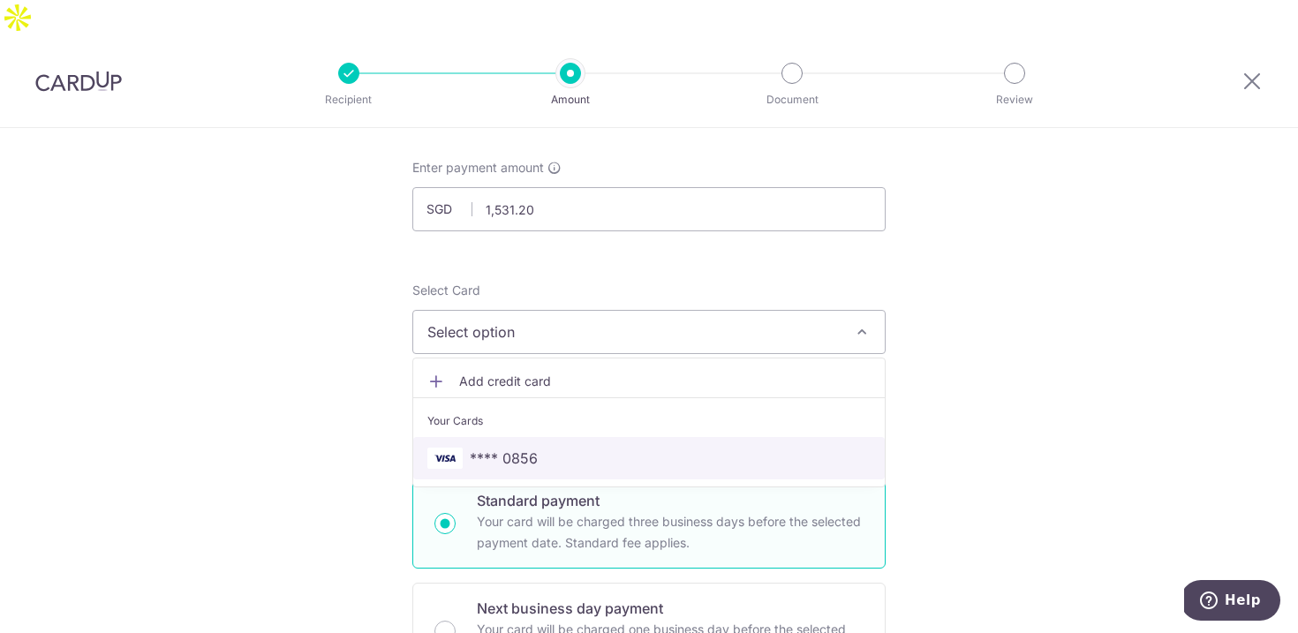
click at [688, 437] on link "**** 0856" at bounding box center [649, 458] width 472 height 42
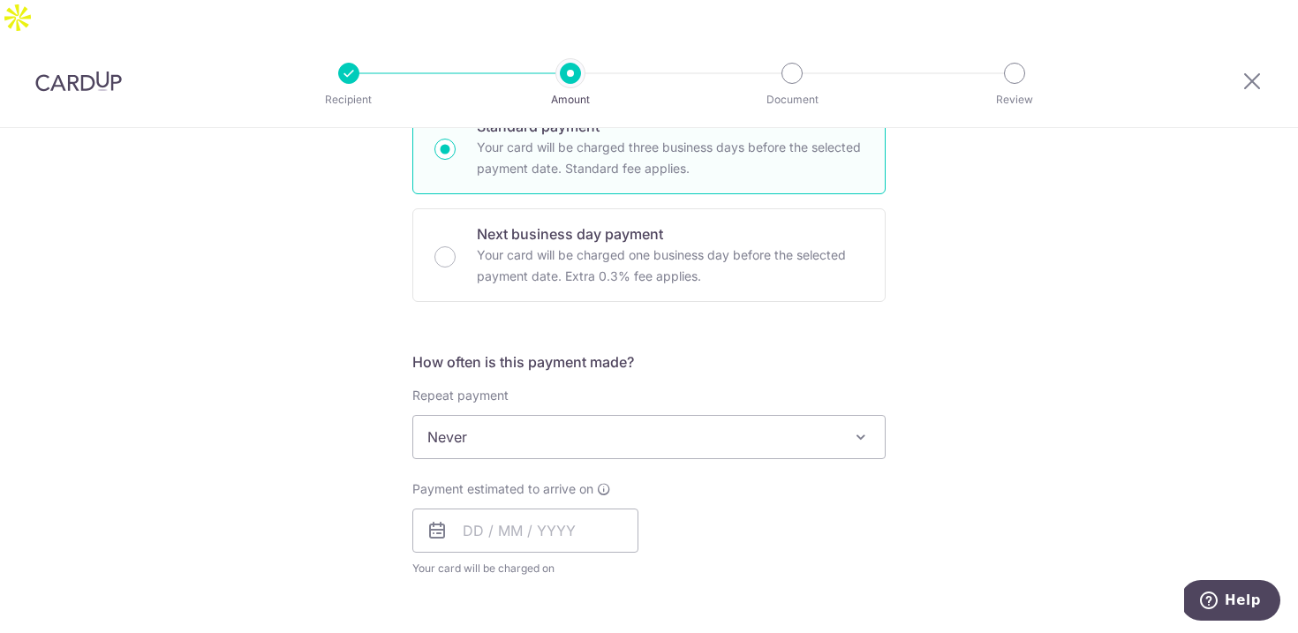
scroll to position [464, 0]
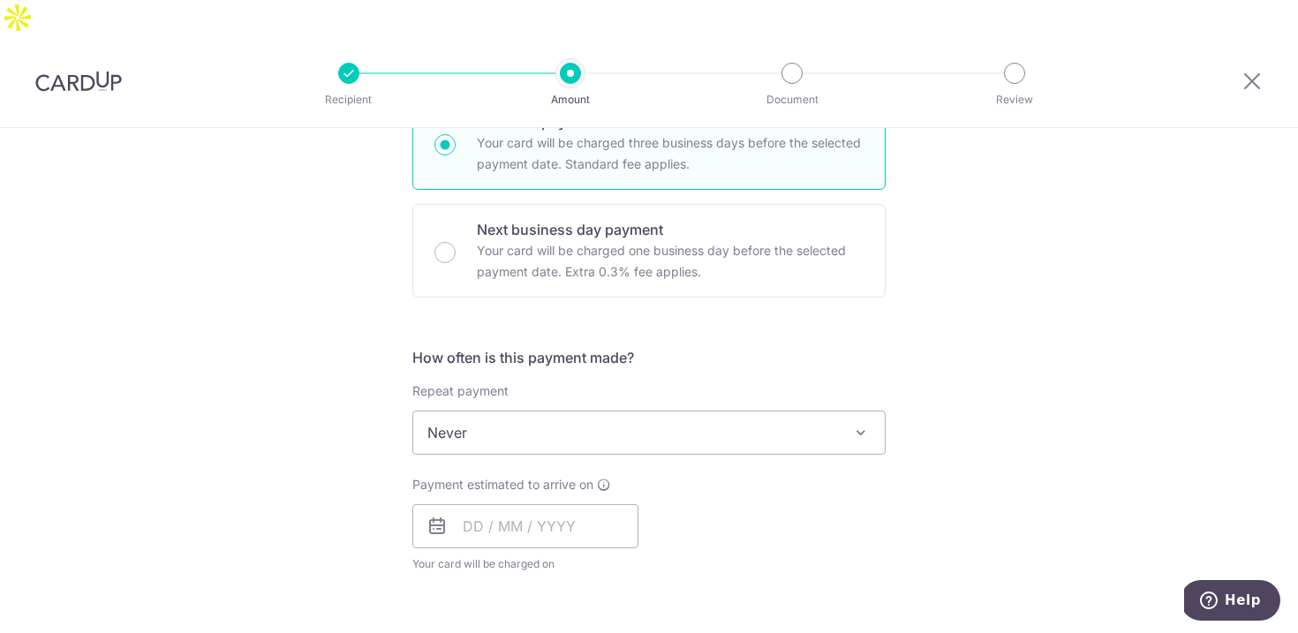
click at [655, 411] on span "Never" at bounding box center [649, 432] width 472 height 42
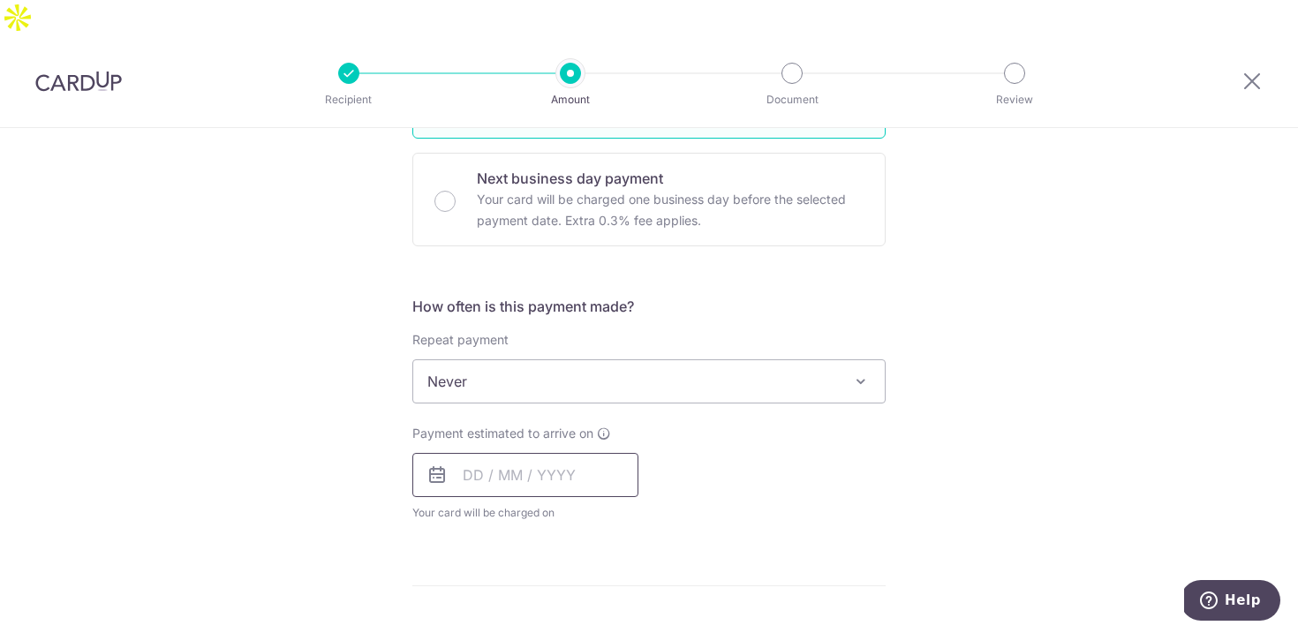
scroll to position [519, 0]
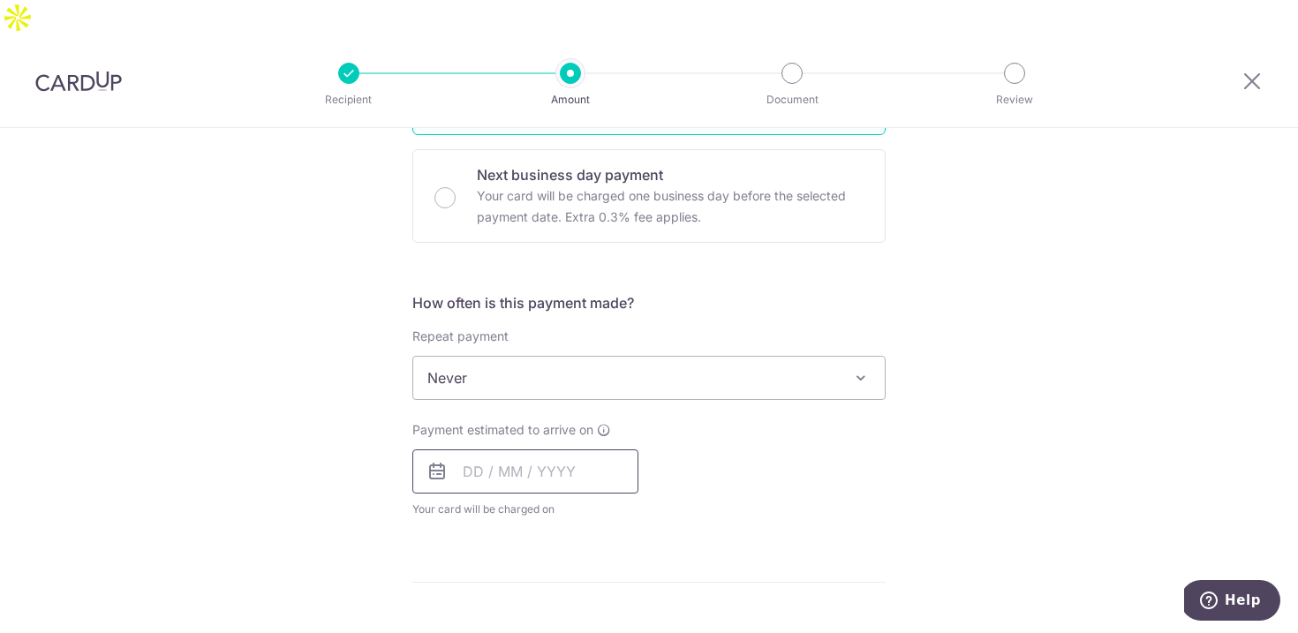
click at [549, 449] on input "text" at bounding box center [525, 471] width 226 height 44
click at [767, 451] on div "Payment estimated to arrive on Prev Next Oct Nov Dec 2025 2026 2027 2028 2029 2…" at bounding box center [649, 469] width 494 height 97
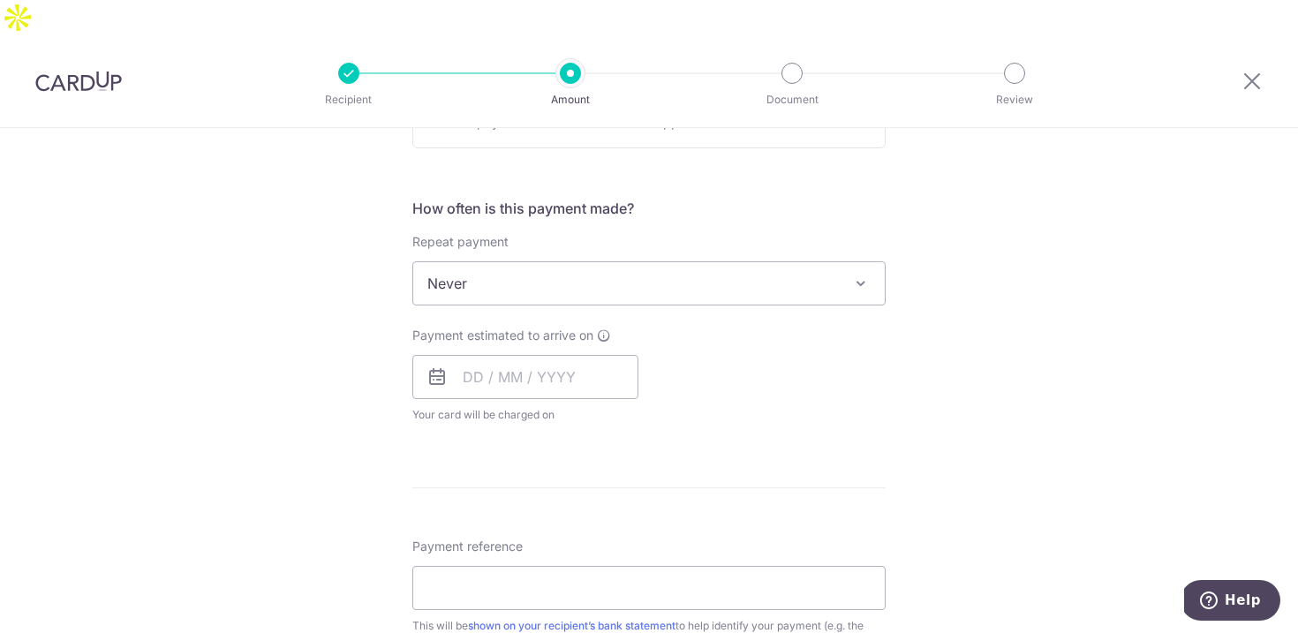
scroll to position [778, 0]
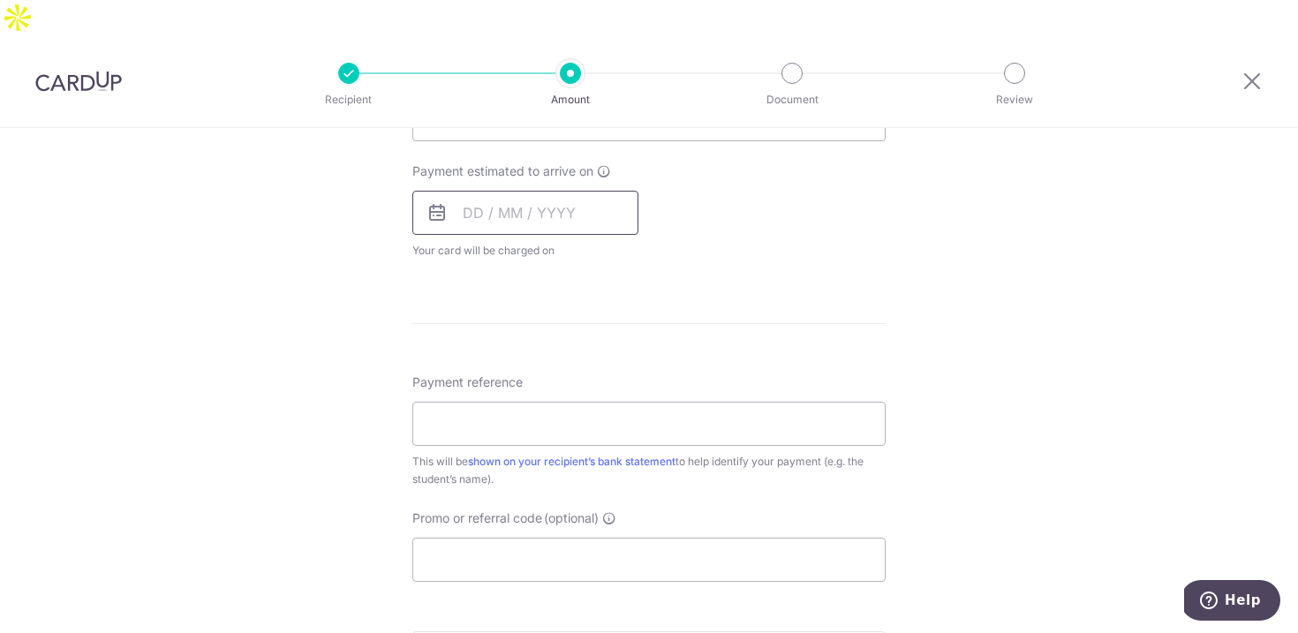
click at [502, 191] on input "text" at bounding box center [525, 213] width 226 height 44
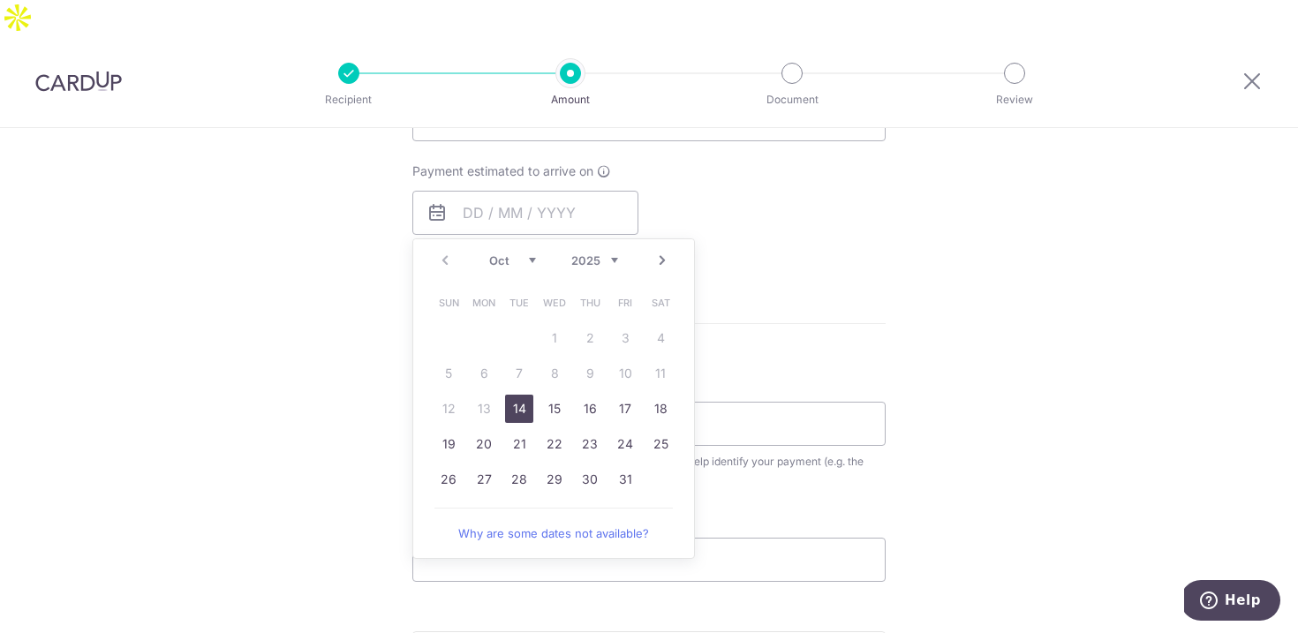
click at [526, 395] on link "14" at bounding box center [519, 409] width 28 height 28
type input "[DATE]"
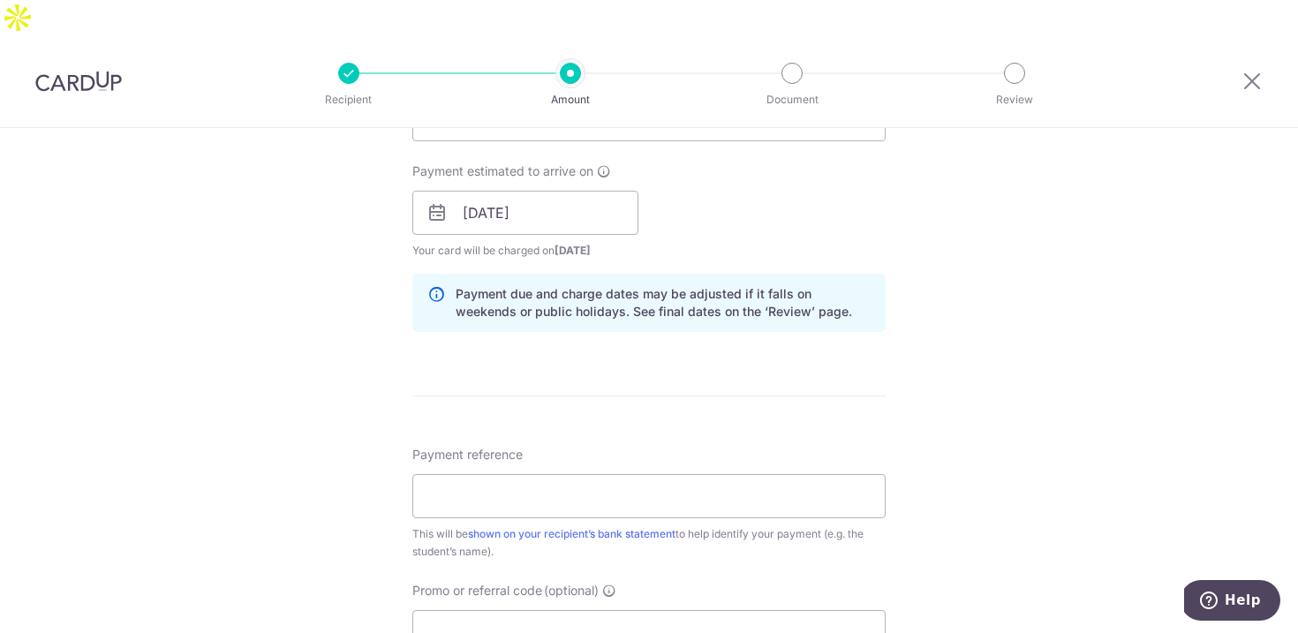
click at [832, 220] on div "Payment estimated to arrive on 14/10/2025 Prev Next Oct Nov Dec 2025 2026 2027 …" at bounding box center [649, 210] width 494 height 97
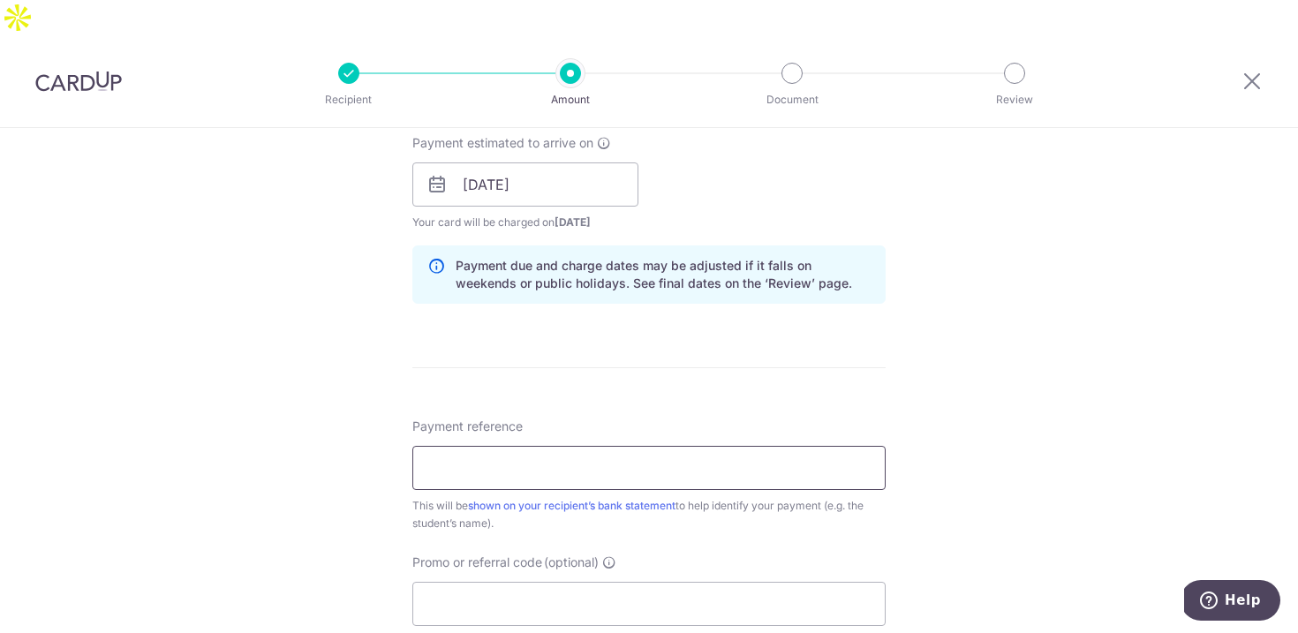
scroll to position [808, 0]
click at [661, 444] on input "Payment reference" at bounding box center [648, 466] width 473 height 44
paste input "Invoice #: INV-7344"
type input "Invoice #: INV-7344"
click at [593, 580] on input "Promo or referral code (optional)" at bounding box center [648, 602] width 473 height 44
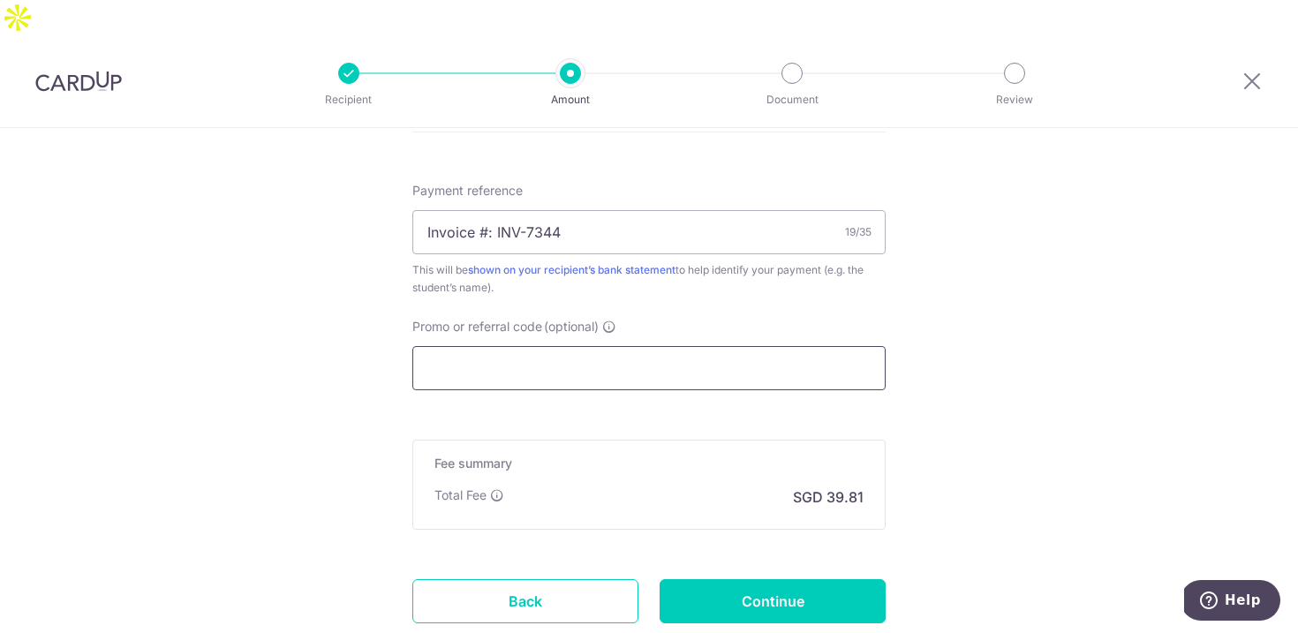
scroll to position [1053, 0]
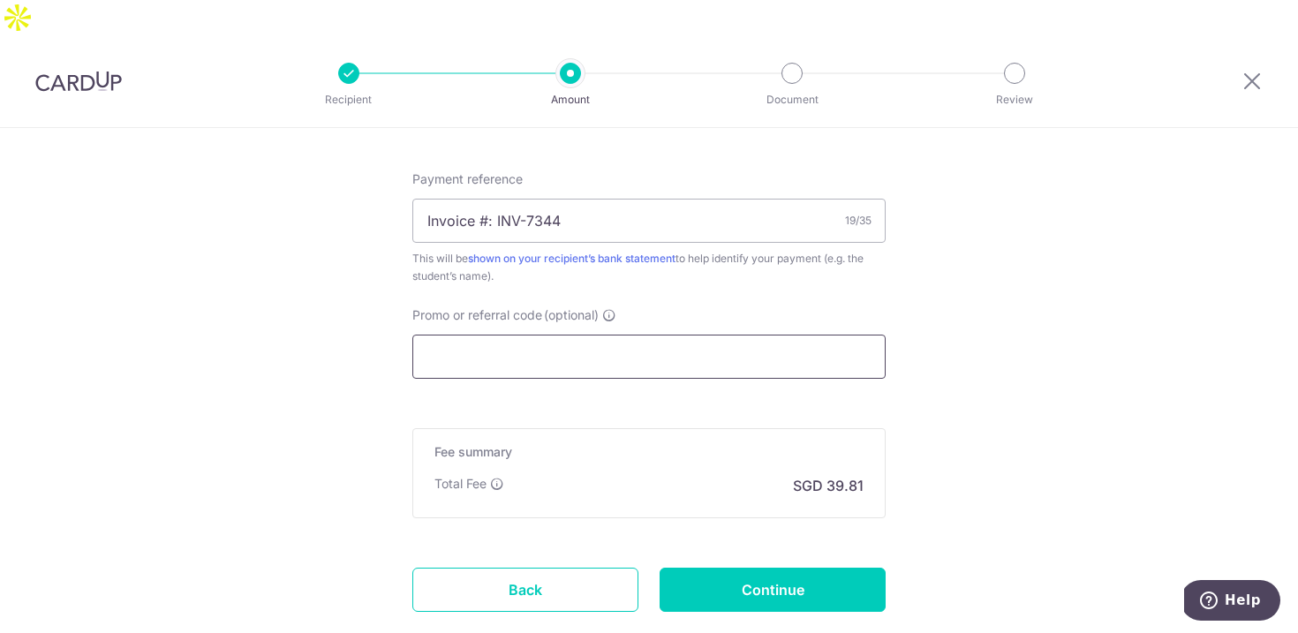
paste input "GET225"
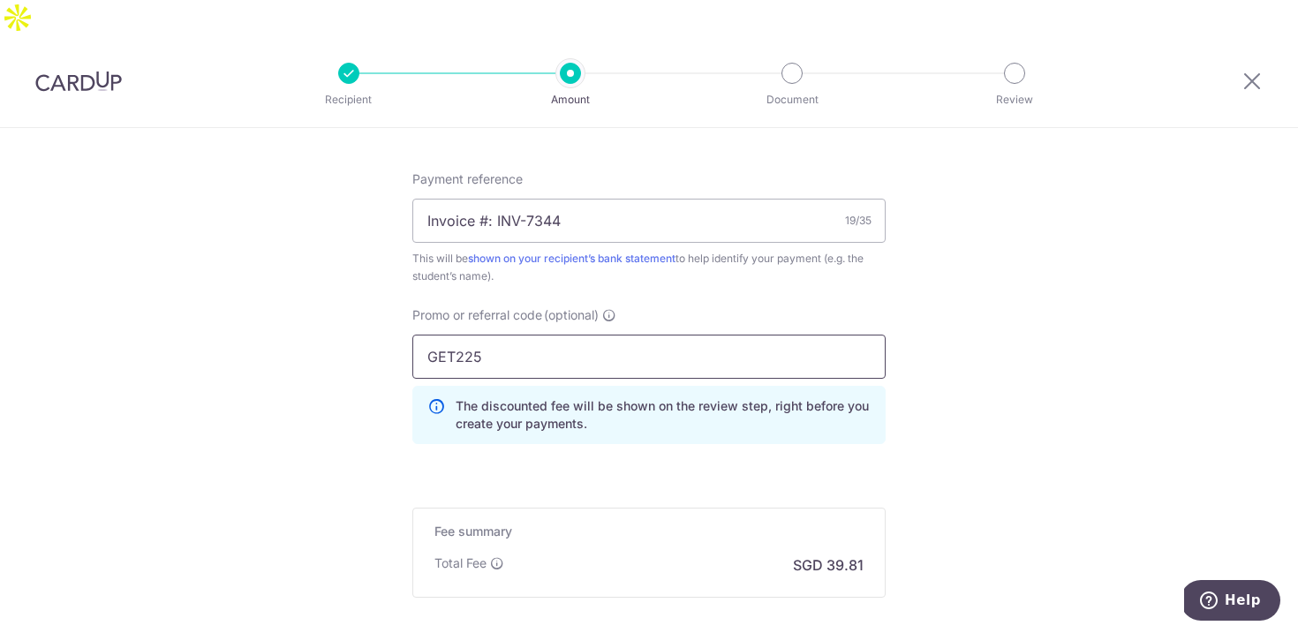
type input "GET225"
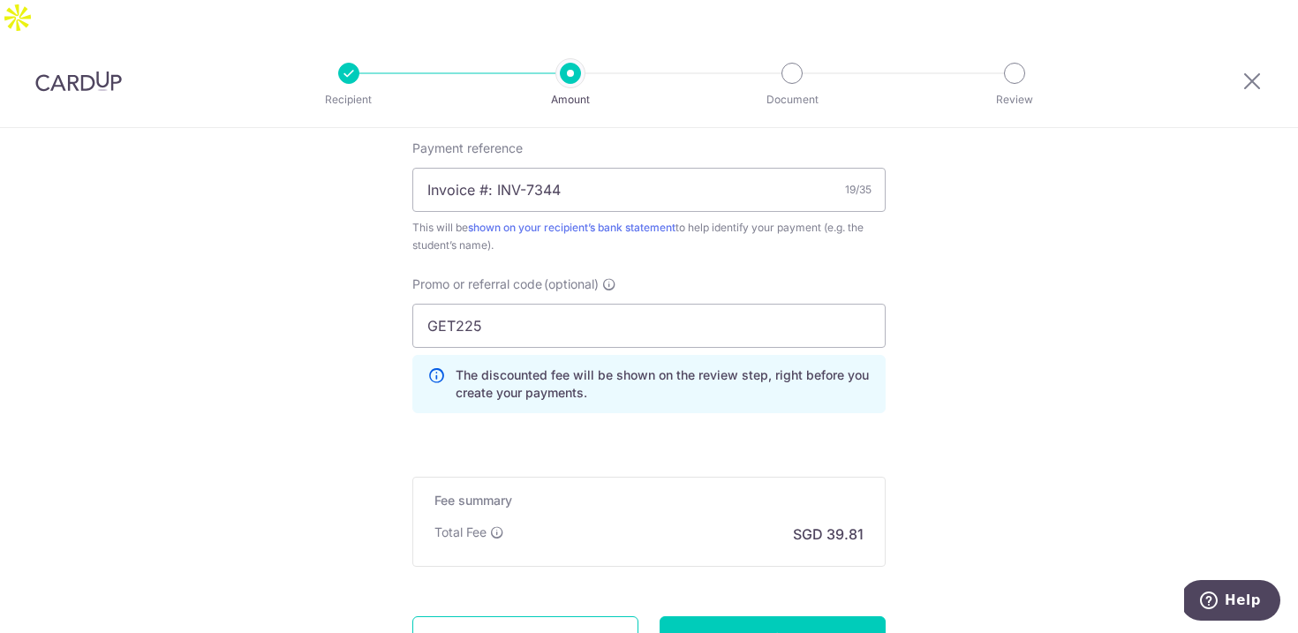
scroll to position [1092, 0]
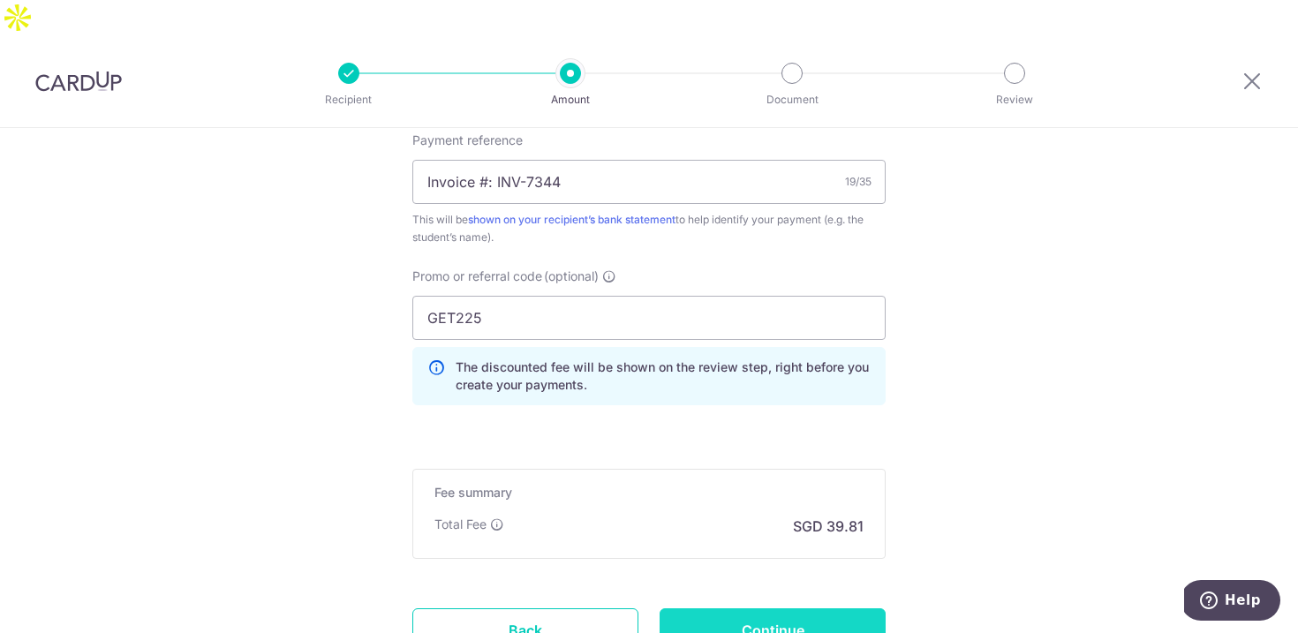
click at [836, 608] on input "Continue" at bounding box center [773, 630] width 226 height 44
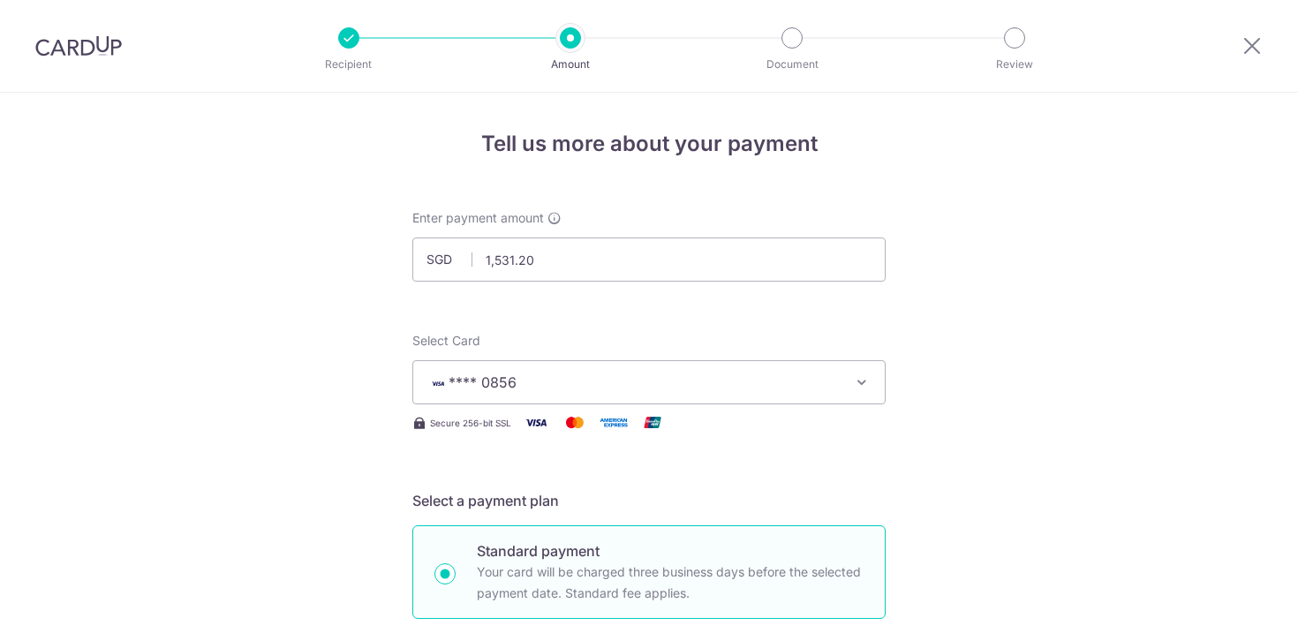
scroll to position [1175, 0]
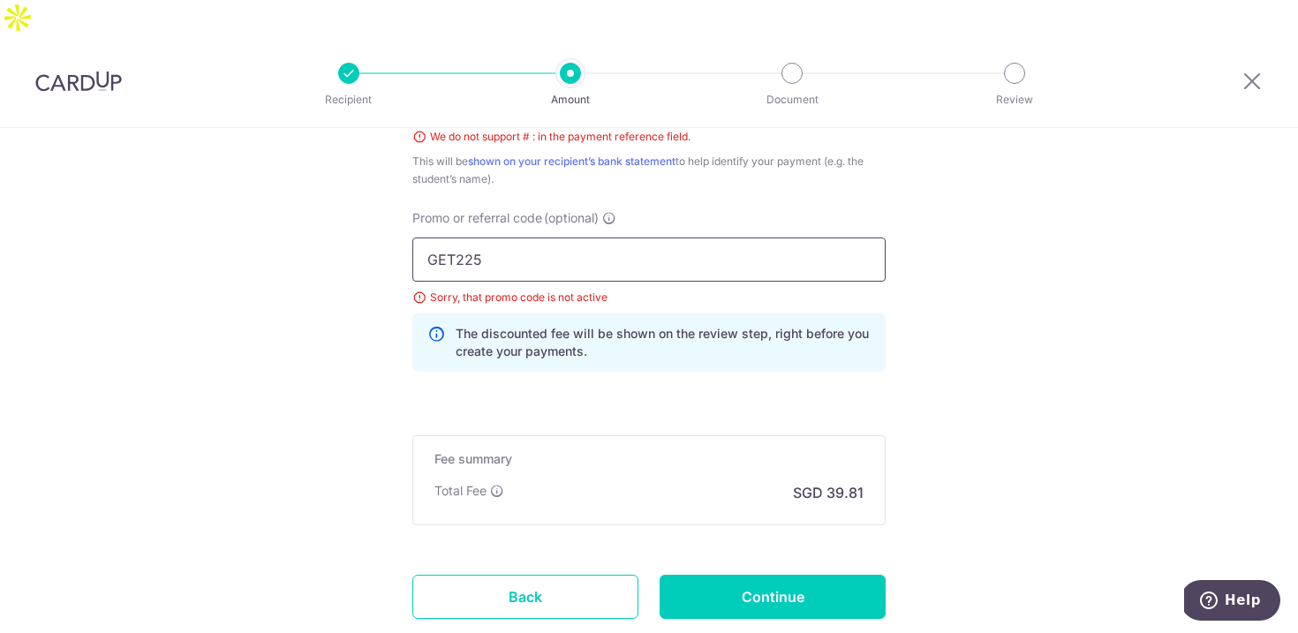
drag, startPoint x: 494, startPoint y: 235, endPoint x: 298, endPoint y: 235, distance: 196.0
paste input "SETHISFY"
drag, startPoint x: 576, startPoint y: 223, endPoint x: 222, endPoint y: 223, distance: 354.1
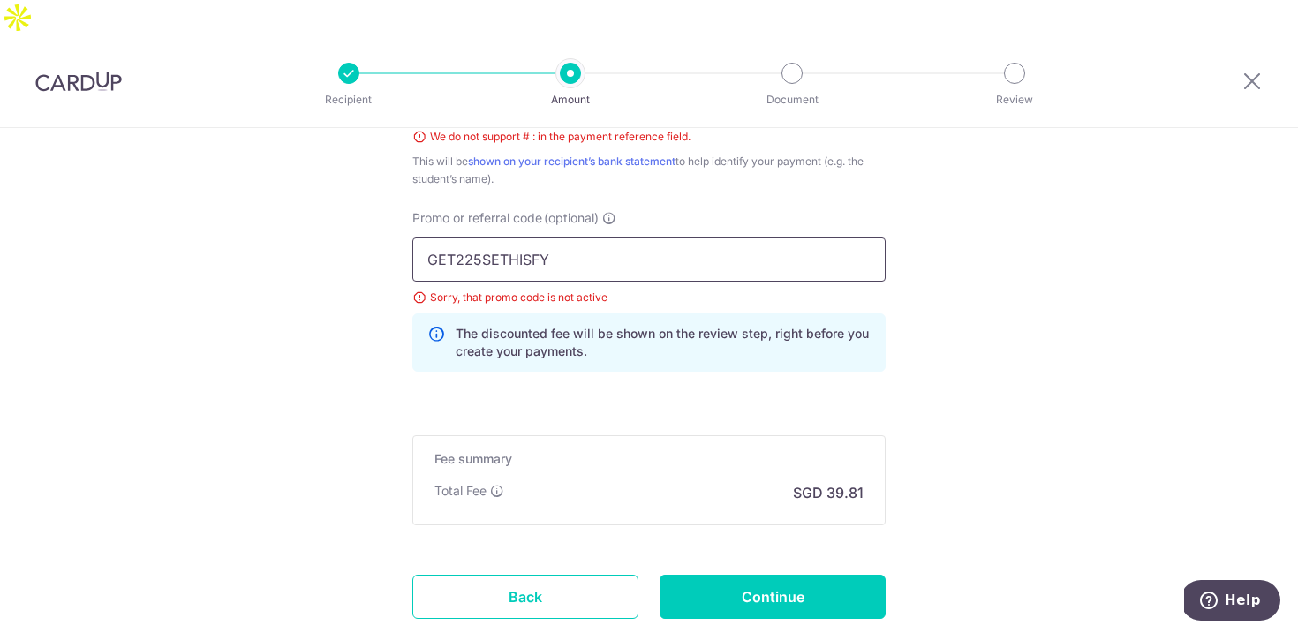
paste input "text"
type input "SETHISFY"
click at [771, 575] on input "Continue" at bounding box center [773, 597] width 226 height 44
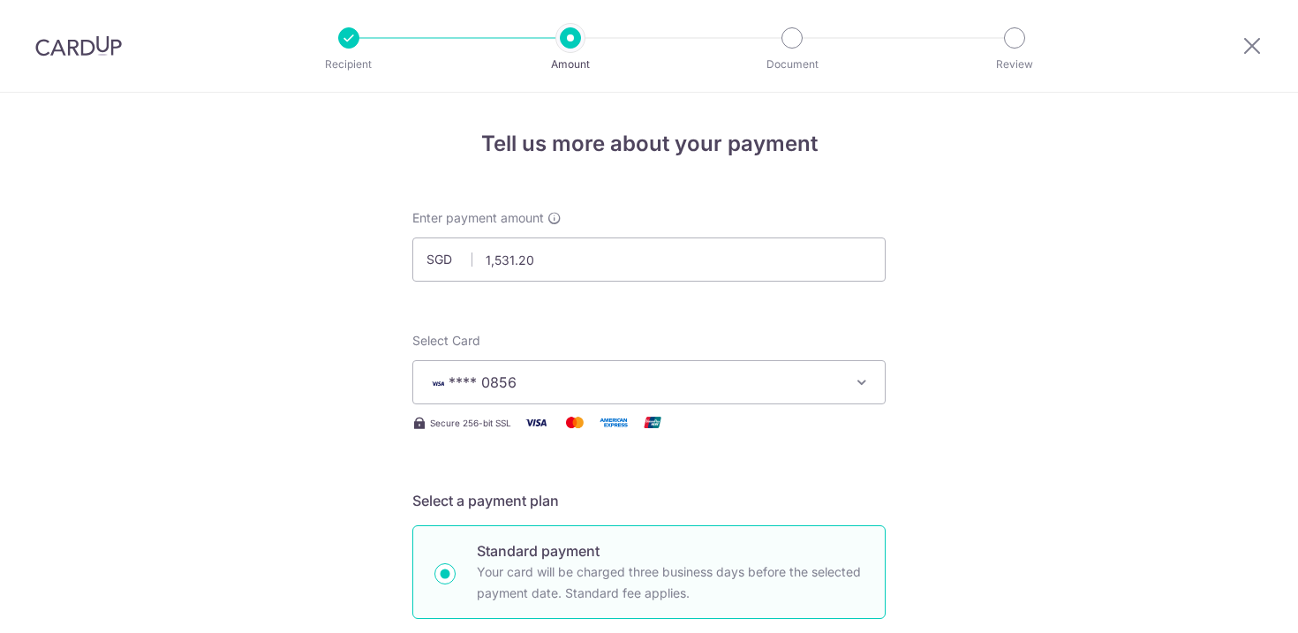
scroll to position [1175, 0]
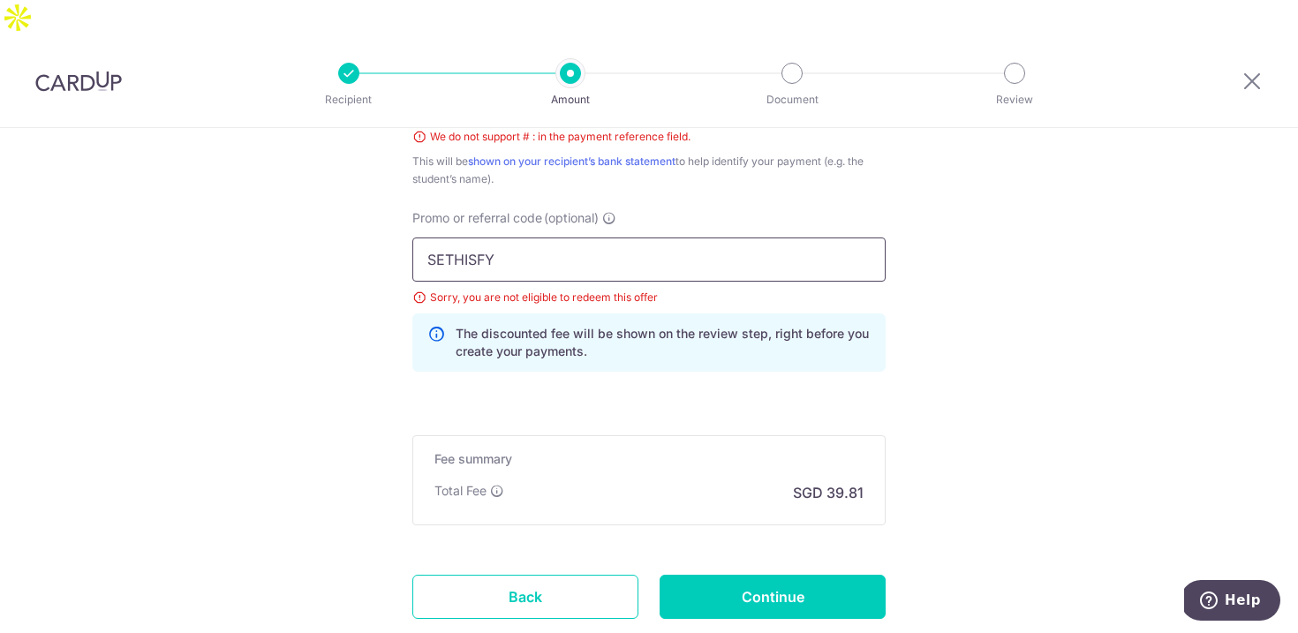
click at [481, 238] on input "SETHISFY" at bounding box center [648, 260] width 473 height 44
paste input "WEITZEL509"
drag, startPoint x: 505, startPoint y: 227, endPoint x: 333, endPoint y: 227, distance: 172.2
type input "WEITZEL509"
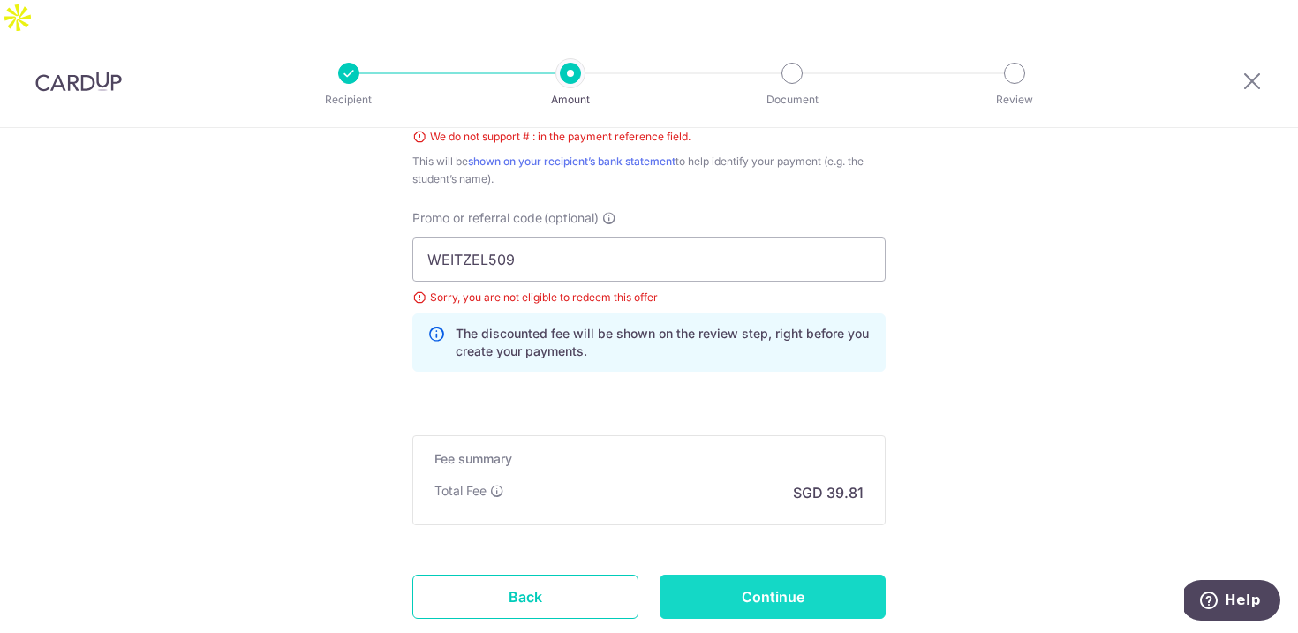
click at [794, 575] on input "Continue" at bounding box center [773, 597] width 226 height 44
drag, startPoint x: 522, startPoint y: 230, endPoint x: 310, endPoint y: 209, distance: 213.0
paste input "MCEDU12"
type input "MCEDU12"
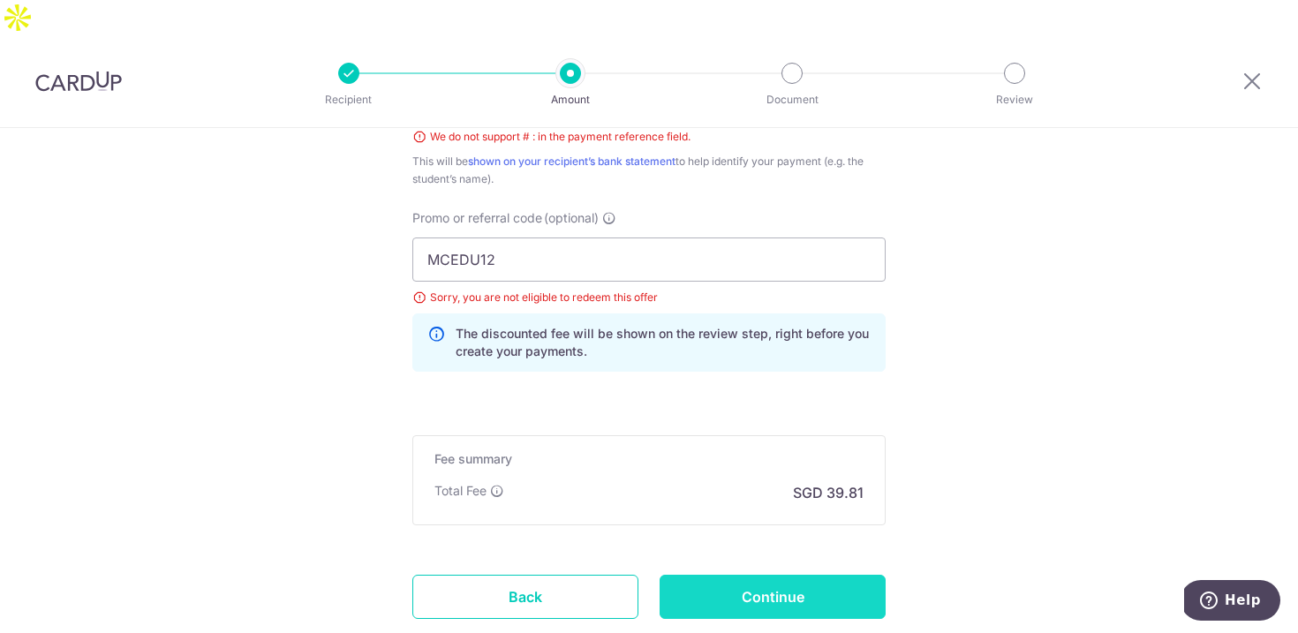
click at [772, 575] on input "Continue" at bounding box center [773, 597] width 226 height 44
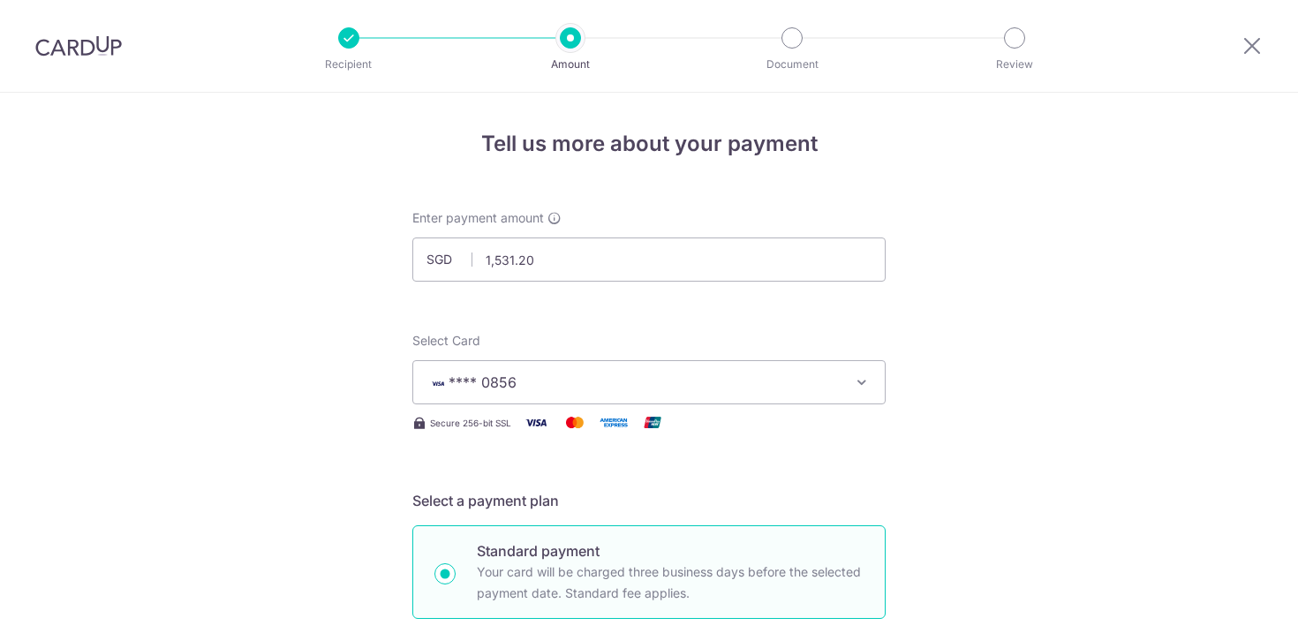
scroll to position [1175, 0]
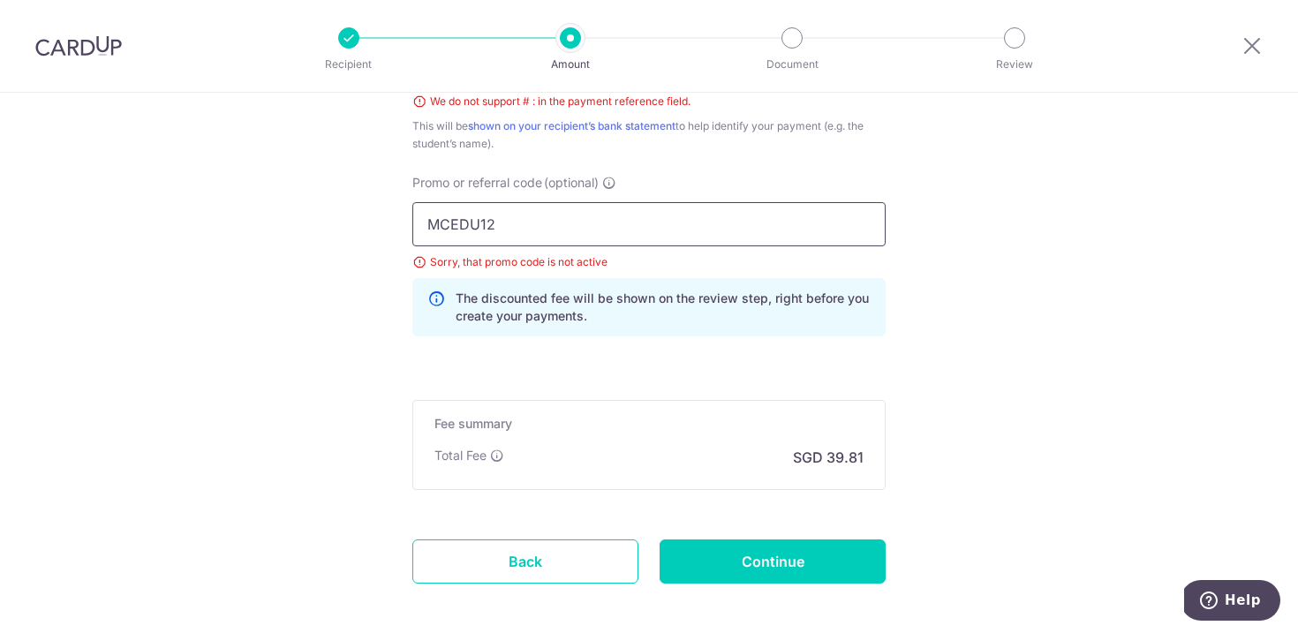
drag, startPoint x: 497, startPoint y: 216, endPoint x: 322, endPoint y: 216, distance: 174.8
paste input "GET225"
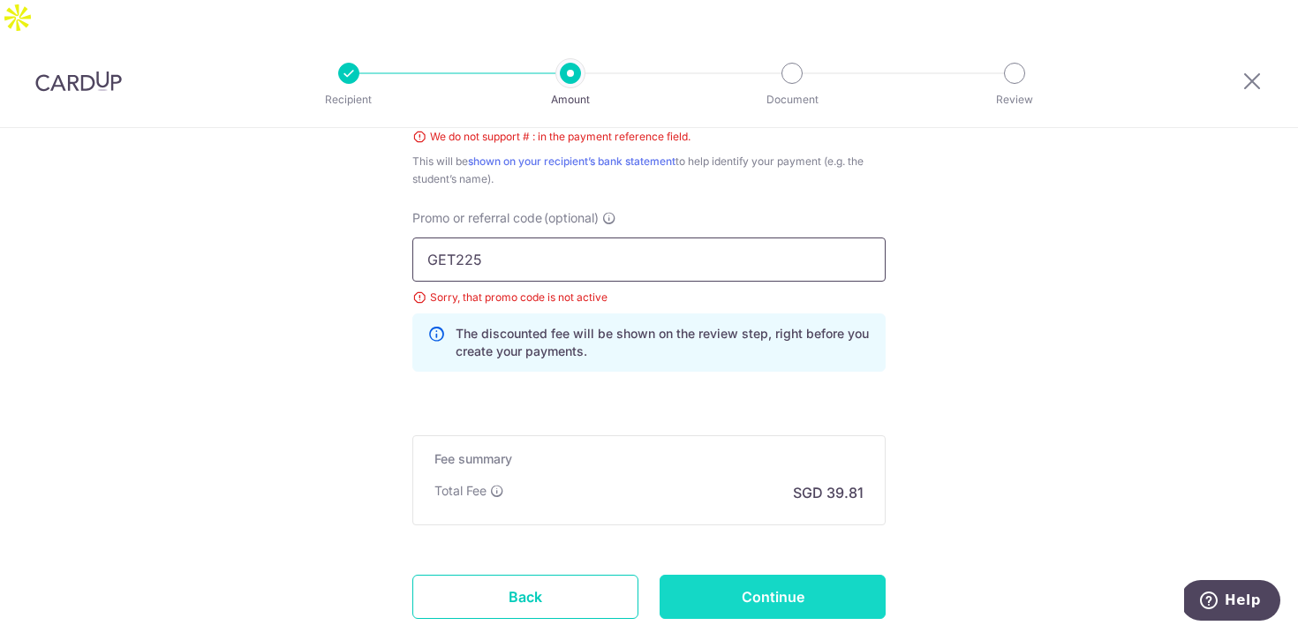
type input "GET225"
click at [764, 575] on input "Continue" at bounding box center [773, 597] width 226 height 44
drag, startPoint x: 491, startPoint y: 230, endPoint x: 310, endPoint y: 221, distance: 181.3
paste input "OFF"
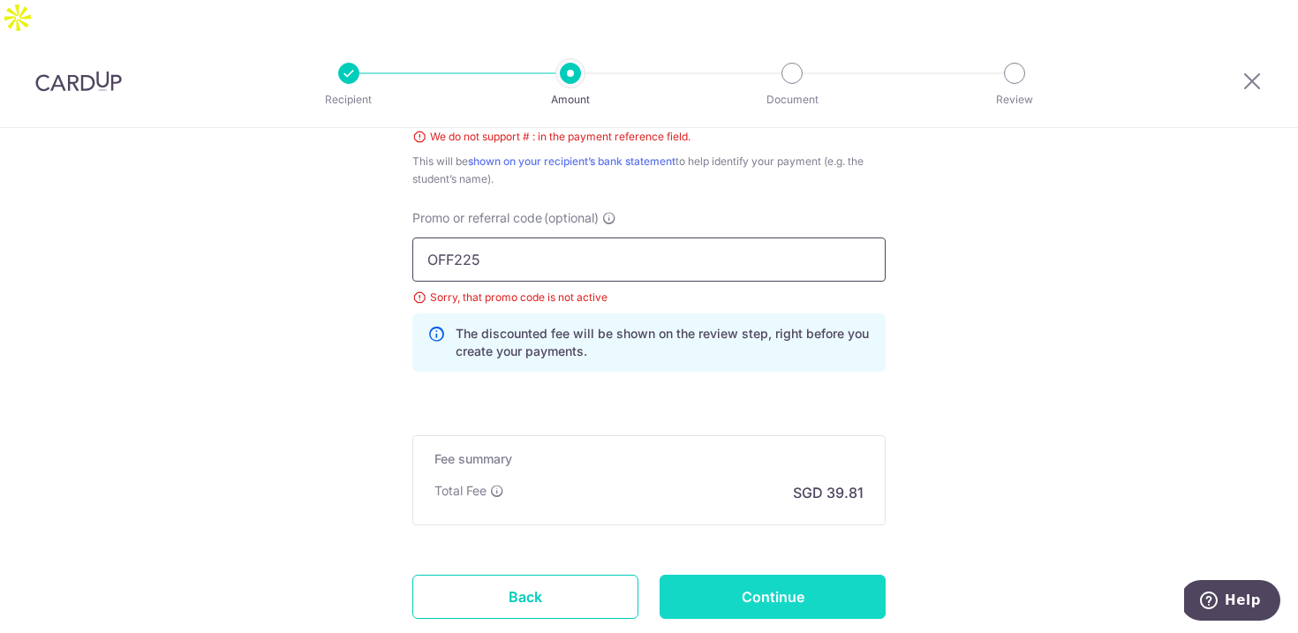
type input "OFF225"
click at [809, 575] on input "Continue" at bounding box center [773, 597] width 226 height 44
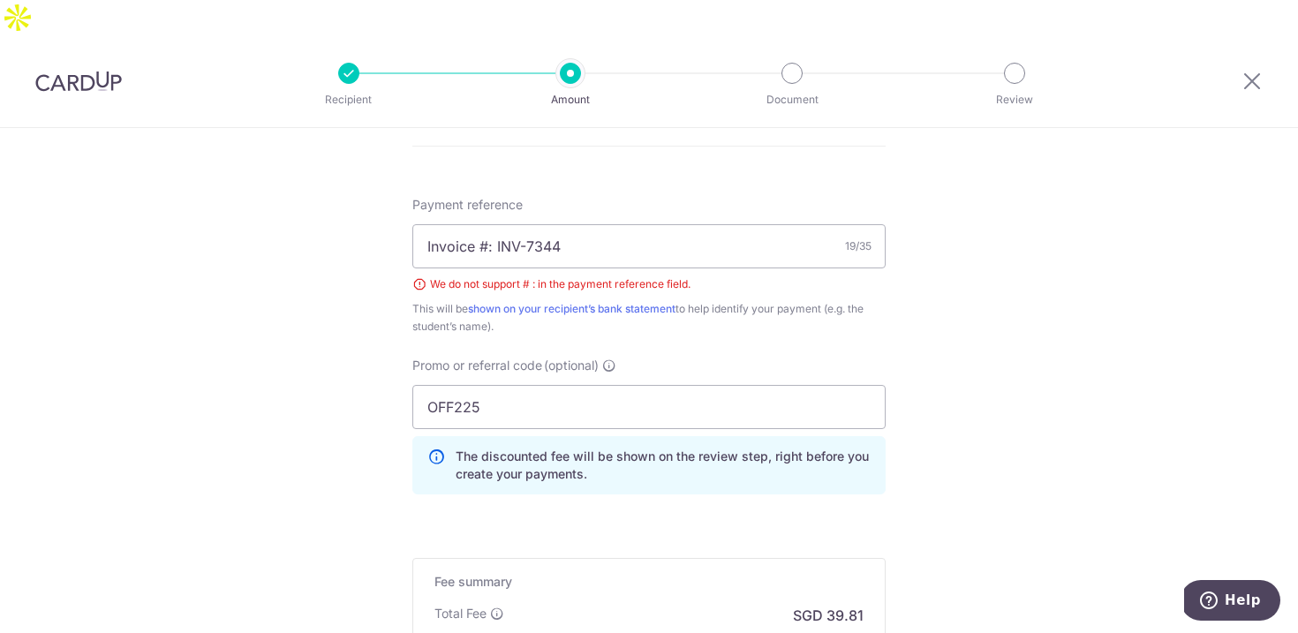
scroll to position [1027, 0]
click at [492, 225] on input "Invoice #: INV-7344" at bounding box center [648, 247] width 473 height 44
click at [423, 225] on input "Invoice INV-7344" at bounding box center [648, 247] width 473 height 44
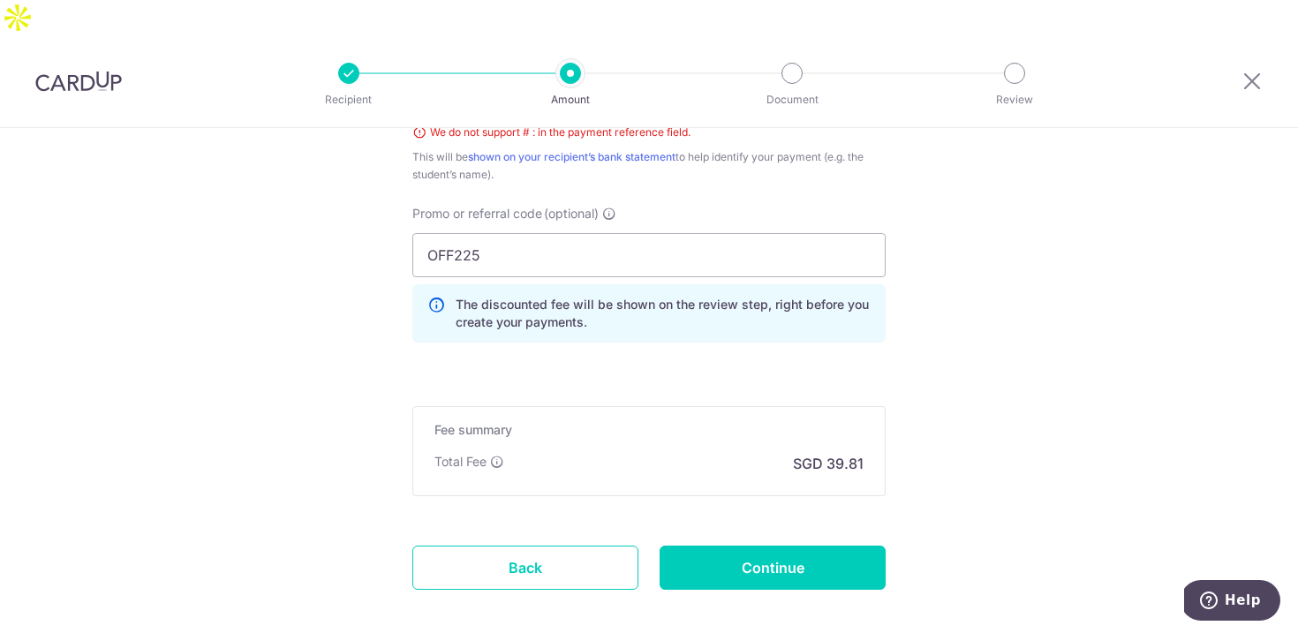
scroll to position [1189, 0]
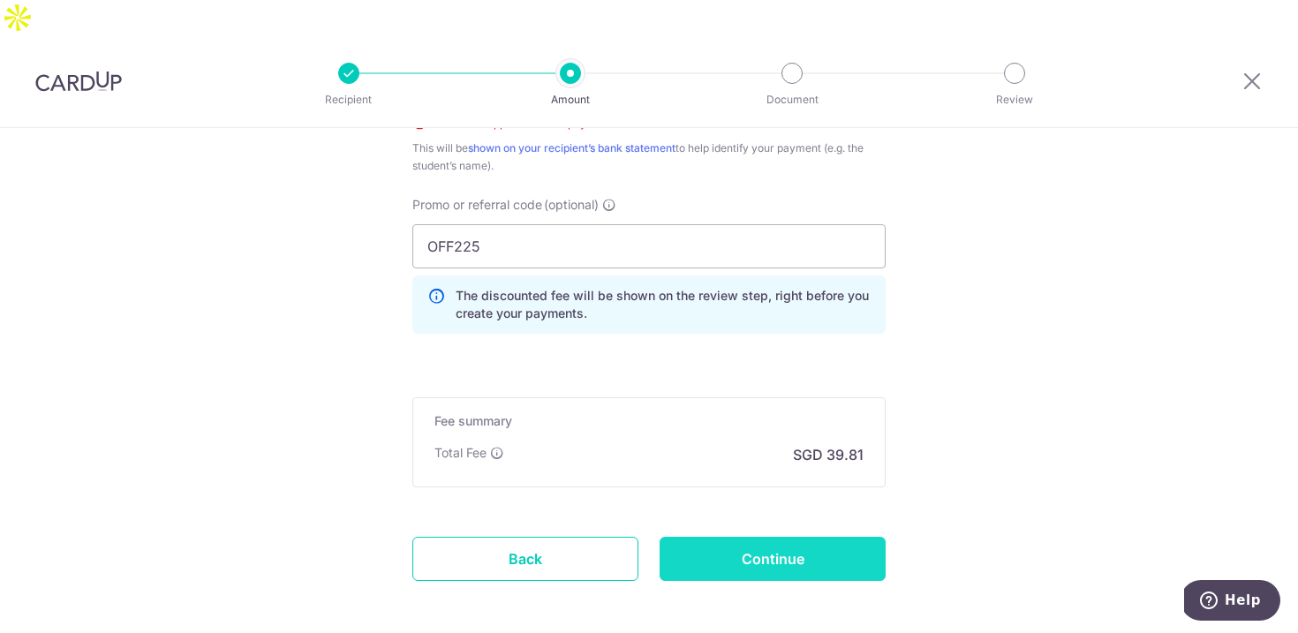
type input "Invoice INV-7344"
click at [762, 537] on input "Continue" at bounding box center [773, 559] width 226 height 44
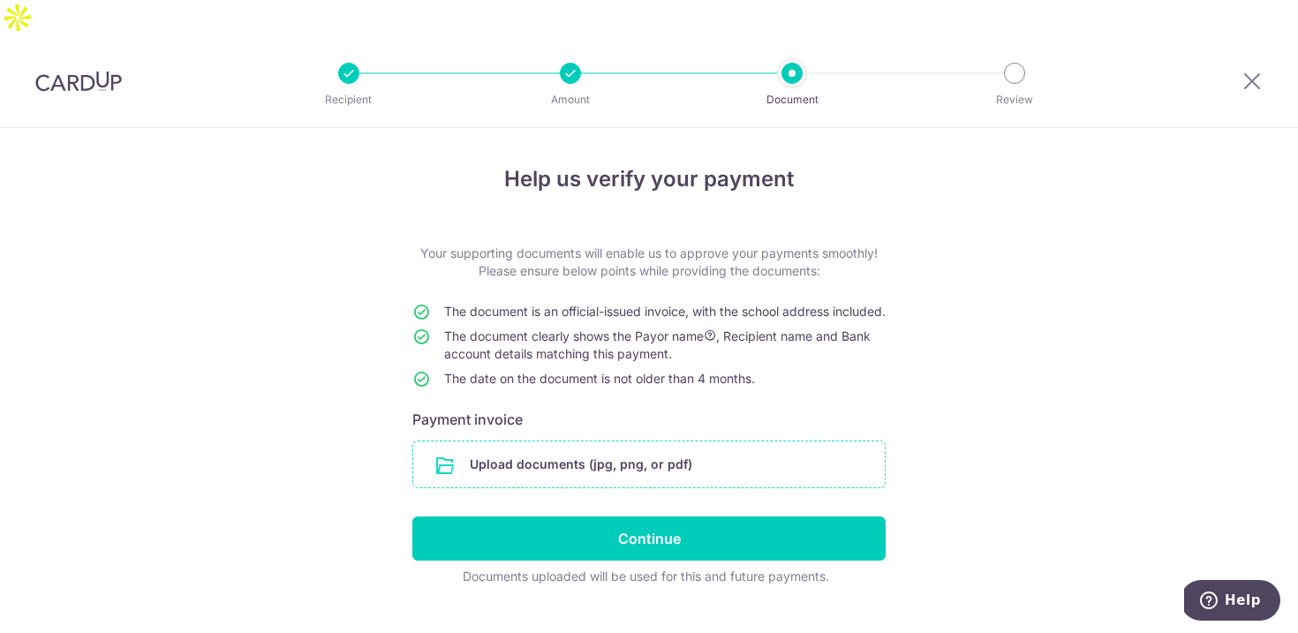
click at [495, 442] on input "file" at bounding box center [649, 465] width 472 height 46
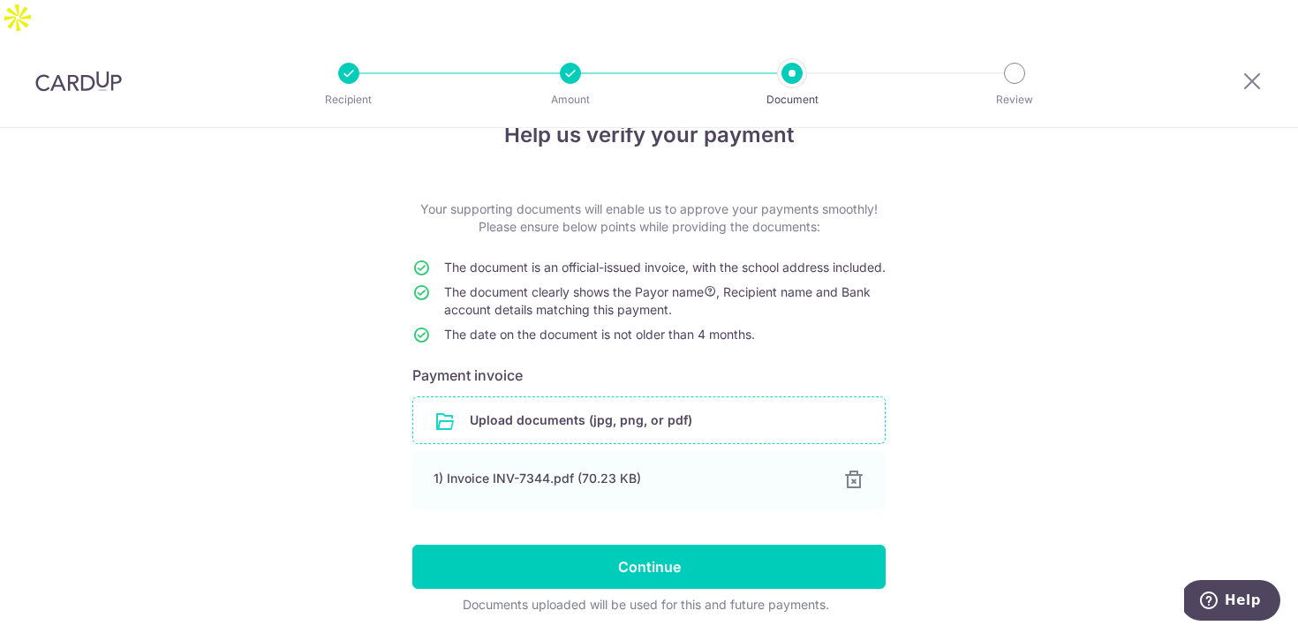
scroll to position [48, 0]
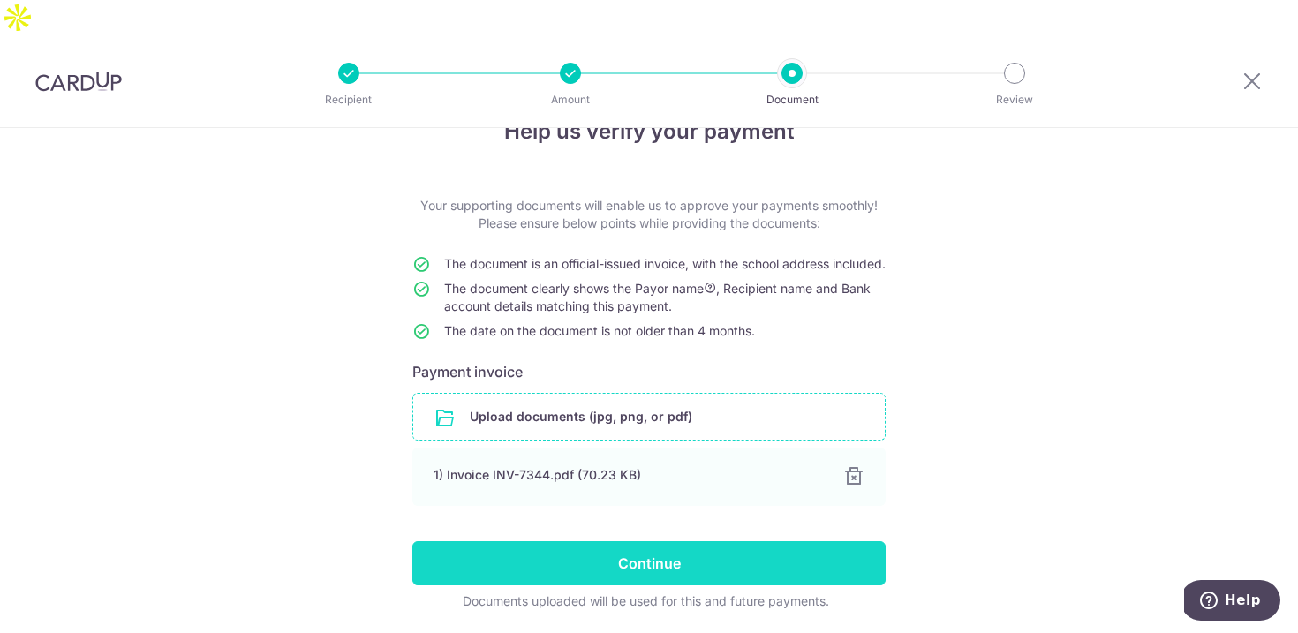
click at [798, 548] on input "Continue" at bounding box center [648, 563] width 473 height 44
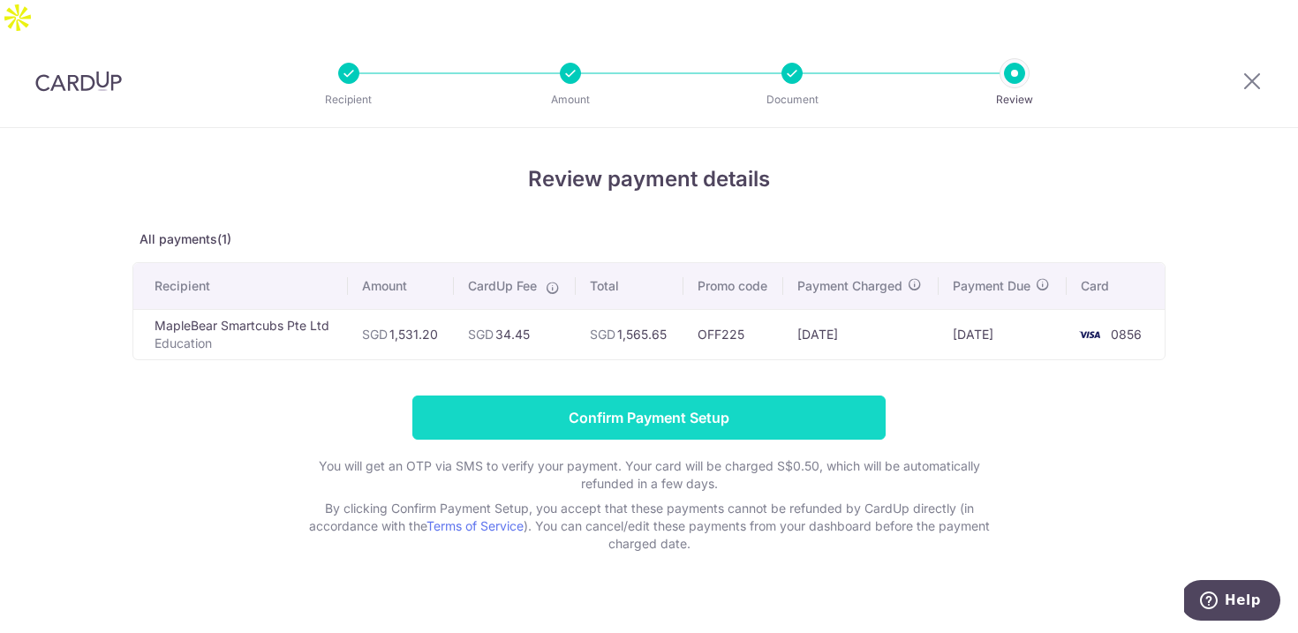
click at [784, 396] on input "Confirm Payment Setup" at bounding box center [648, 418] width 473 height 44
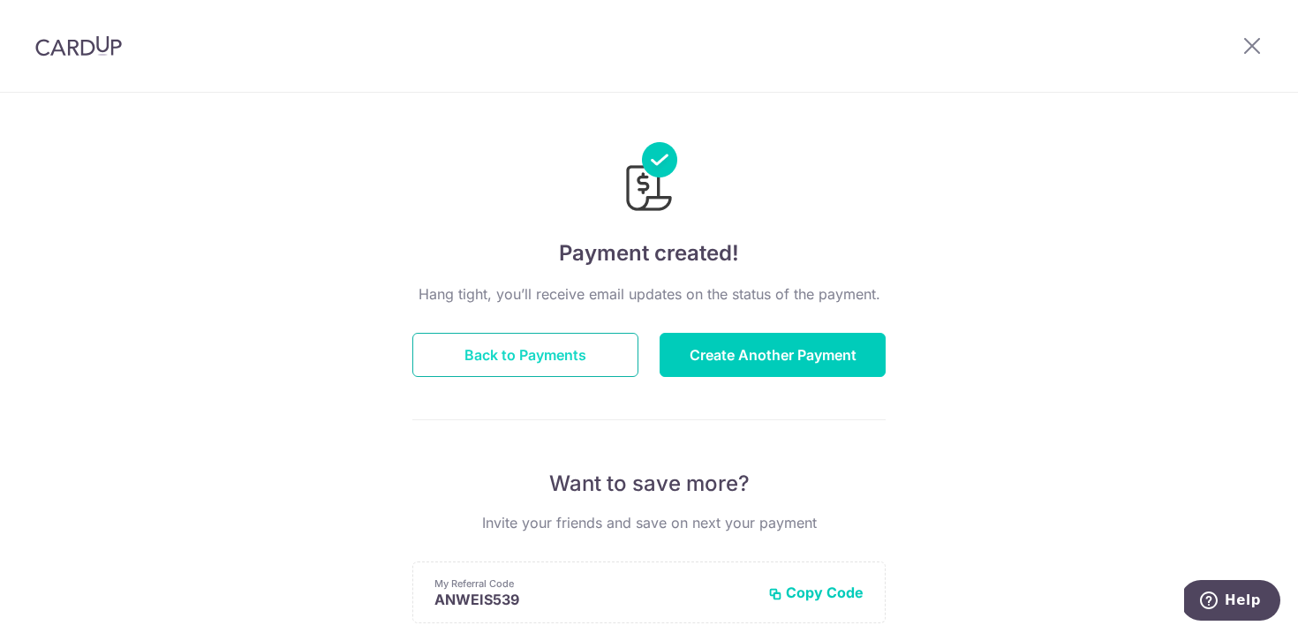
click at [598, 360] on button "Back to Payments" at bounding box center [525, 355] width 226 height 44
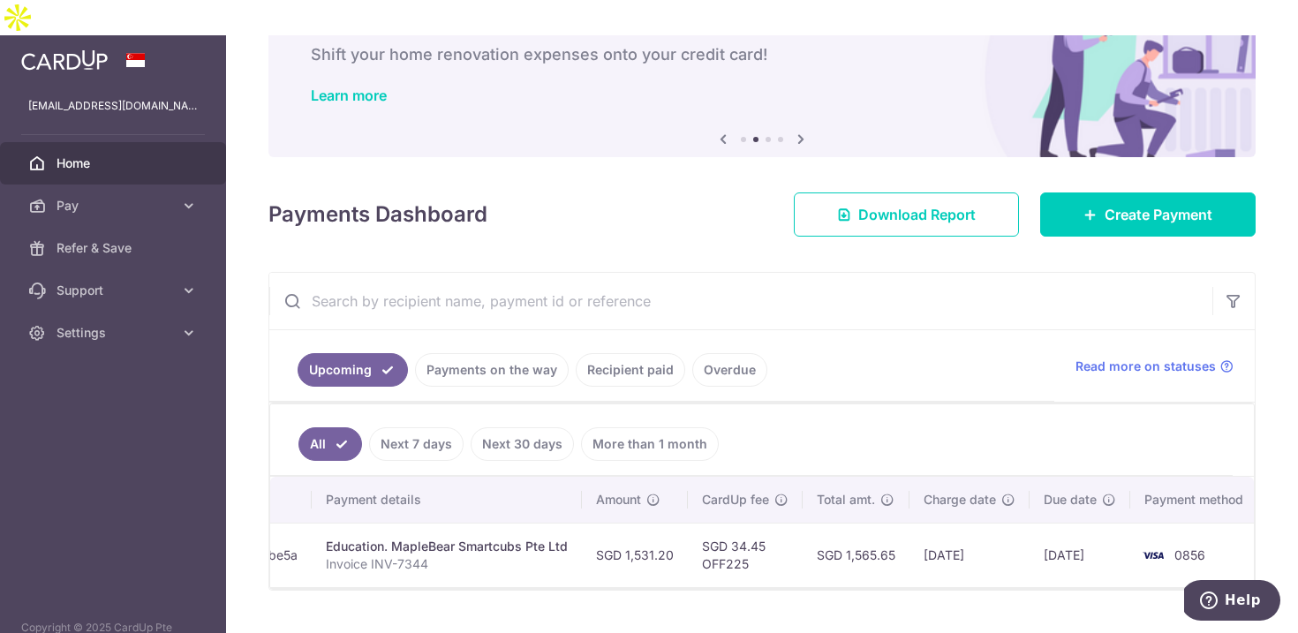
scroll to position [109, 0]
